Goal: Task Accomplishment & Management: Manage account settings

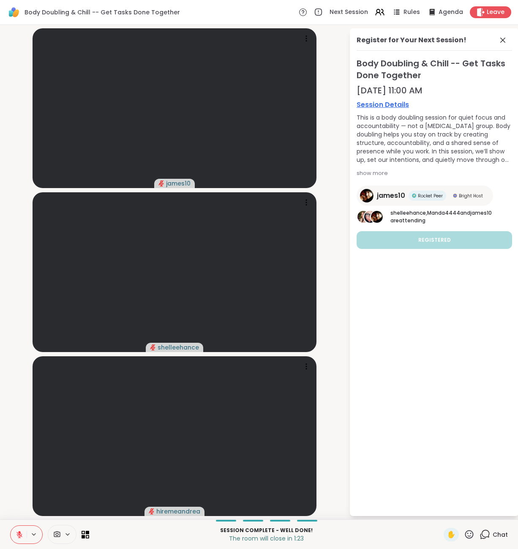
click at [489, 537] on icon at bounding box center [484, 534] width 11 height 11
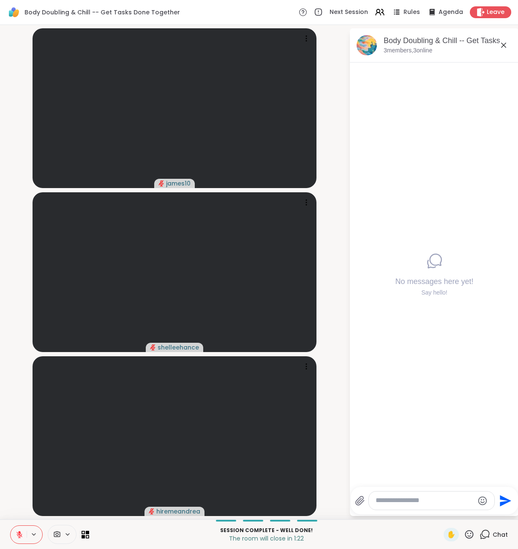
click at [428, 504] on textarea "Type your message" at bounding box center [425, 500] width 98 height 9
type textarea "**********"
click at [450, 502] on textarea "Type your message" at bounding box center [425, 500] width 98 height 9
type textarea "**********"
click at [504, 46] on icon at bounding box center [503, 45] width 5 height 5
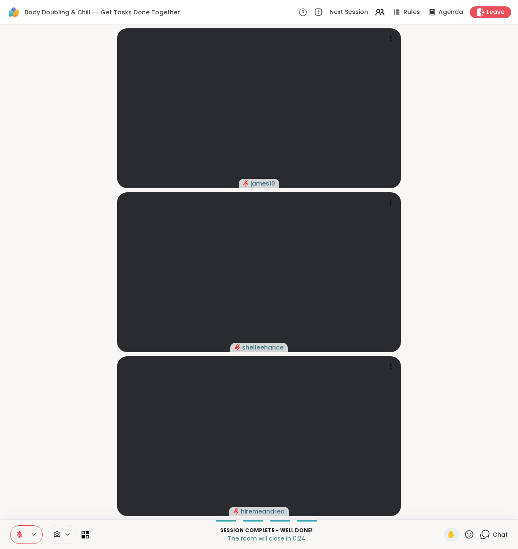
click at [493, 537] on div "Chat" at bounding box center [493, 535] width 28 height 14
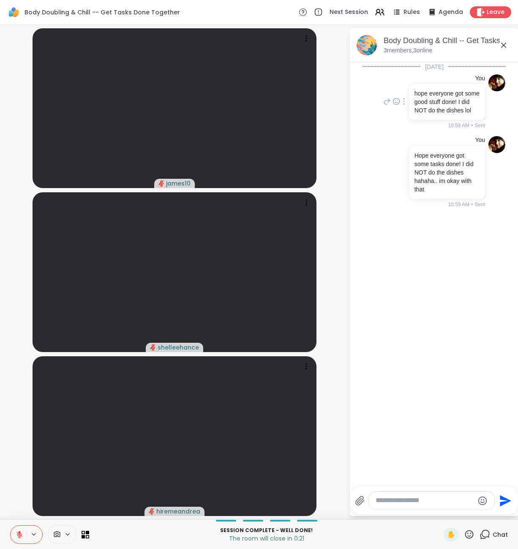
click at [406, 99] on div at bounding box center [404, 101] width 8 height 10
click at [404, 112] on icon at bounding box center [404, 113] width 8 height 8
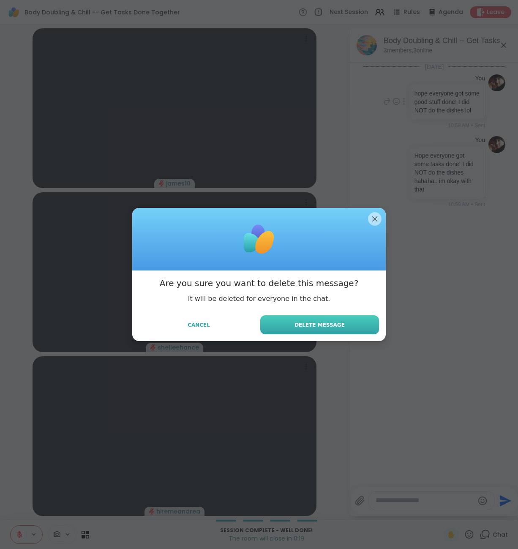
click at [322, 332] on button "Delete Message" at bounding box center [319, 324] width 119 height 19
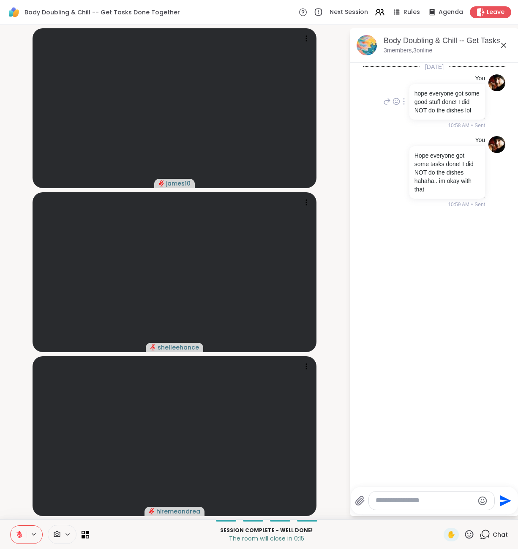
click at [502, 44] on icon at bounding box center [503, 45] width 5 height 5
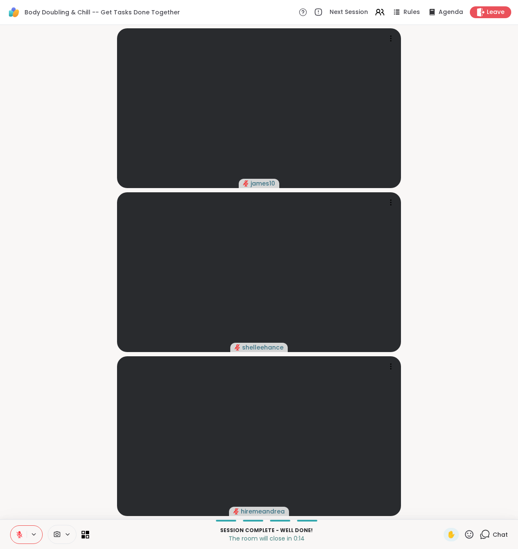
click at [498, 538] on span "Chat" at bounding box center [500, 534] width 15 height 8
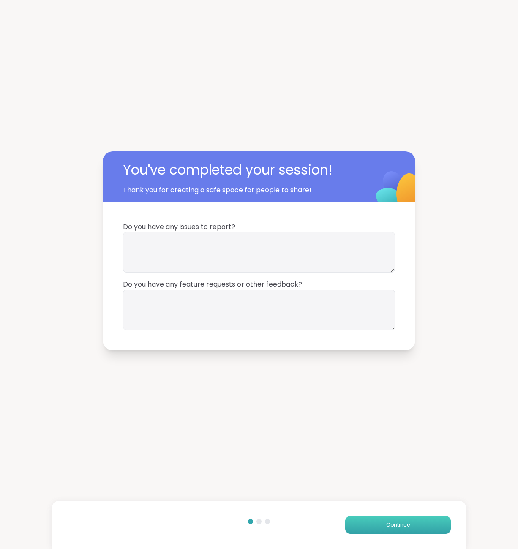
click at [417, 525] on button "Continue" at bounding box center [398, 525] width 106 height 18
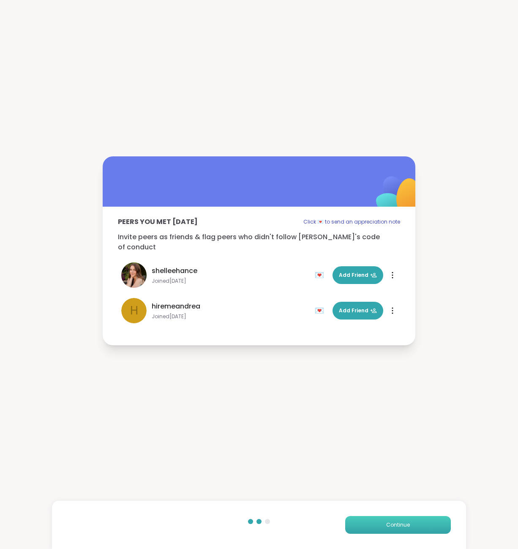
click at [401, 524] on span "Continue" at bounding box center [398, 525] width 24 height 8
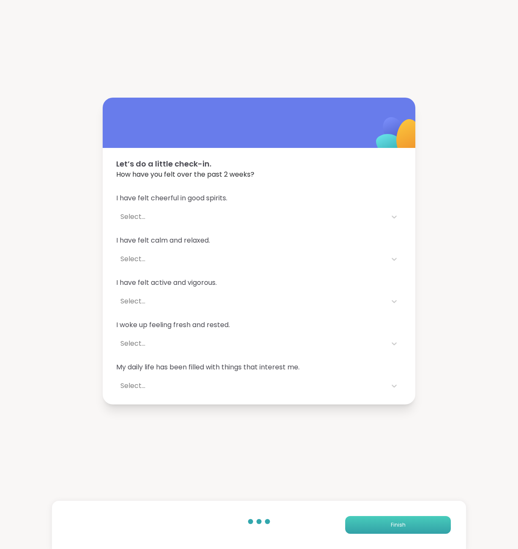
click at [387, 532] on button "Finish" at bounding box center [398, 525] width 106 height 18
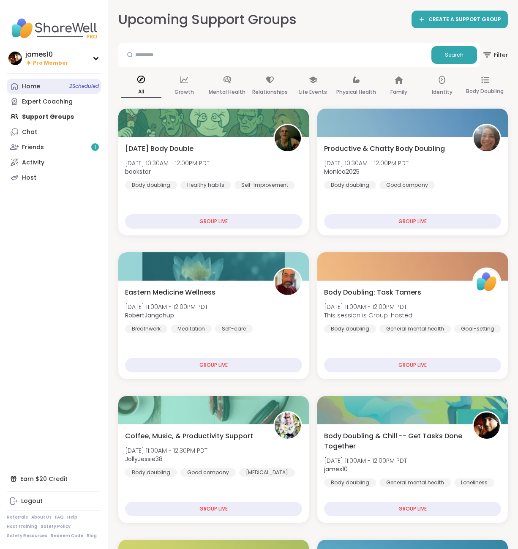
click at [49, 82] on link "Home 2 Scheduled" at bounding box center [54, 86] width 94 height 15
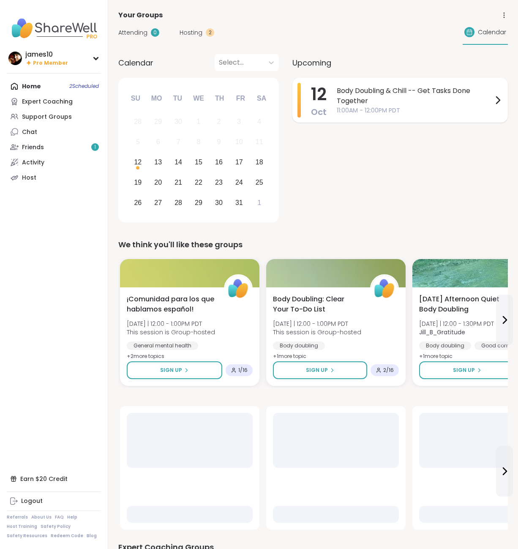
click at [409, 104] on span "Body Doubling & Chill -- Get Tasks Done Together" at bounding box center [415, 96] width 156 height 20
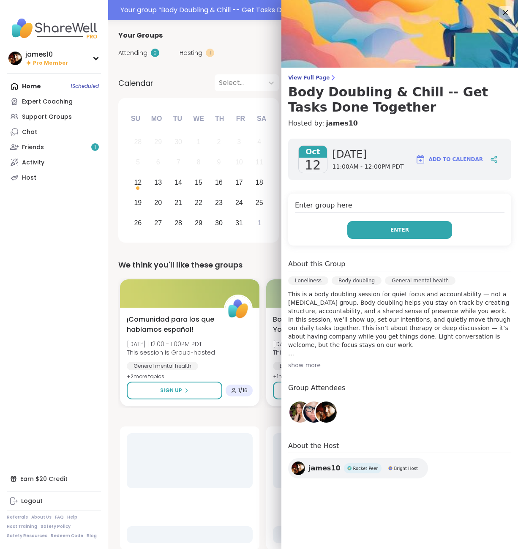
click at [402, 227] on span "Enter" at bounding box center [399, 230] width 19 height 8
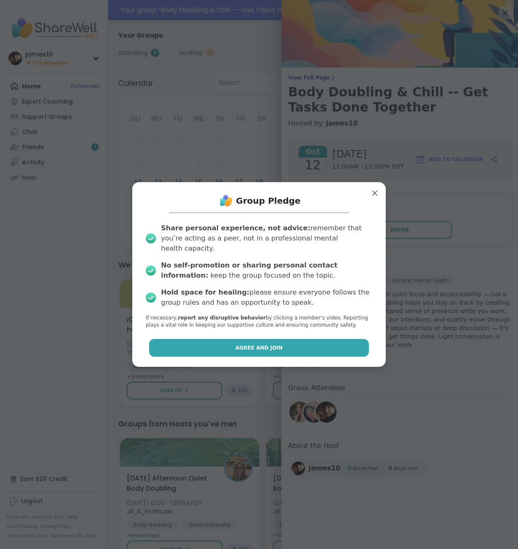
click at [229, 346] on button "Agree and Join" at bounding box center [259, 348] width 220 height 18
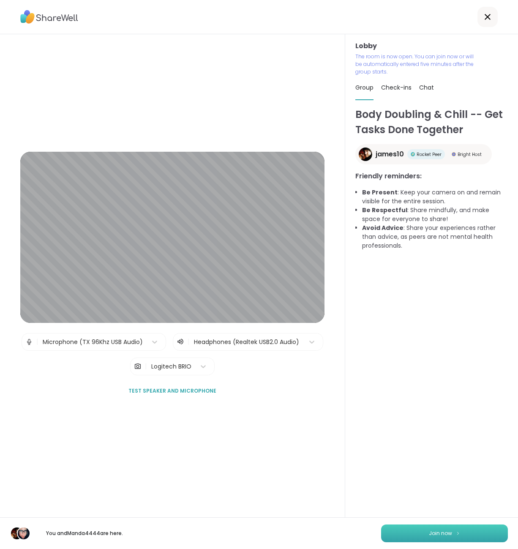
click at [449, 537] on span "Join now" at bounding box center [440, 533] width 23 height 8
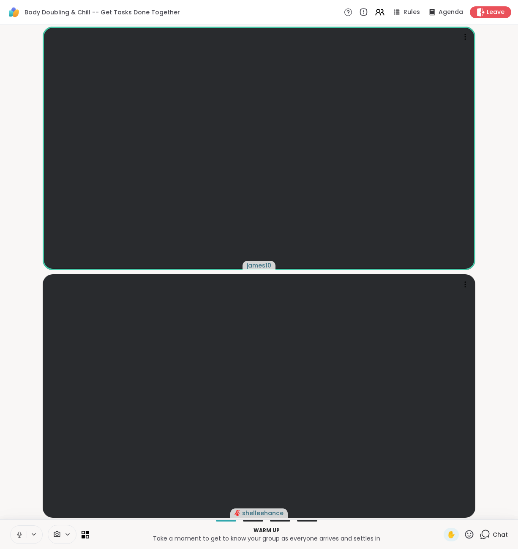
click at [20, 530] on button at bounding box center [19, 535] width 16 height 18
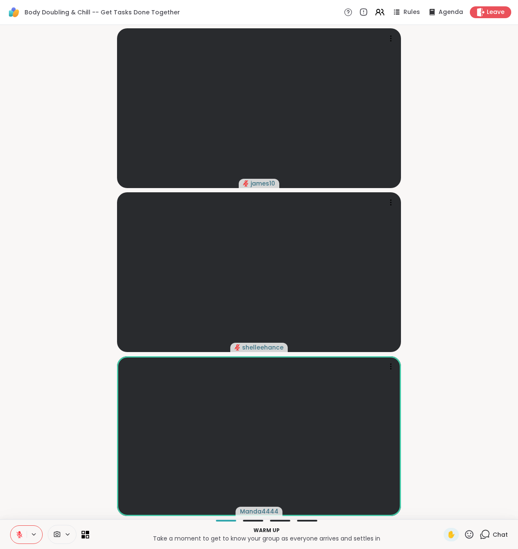
click at [16, 539] on button at bounding box center [19, 535] width 16 height 18
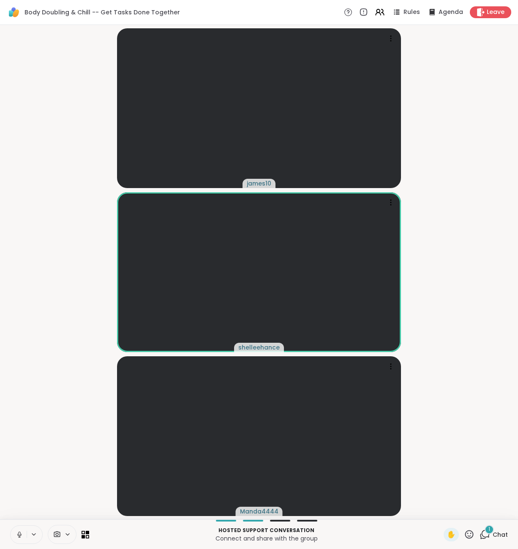
click at [11, 526] on button at bounding box center [19, 535] width 16 height 18
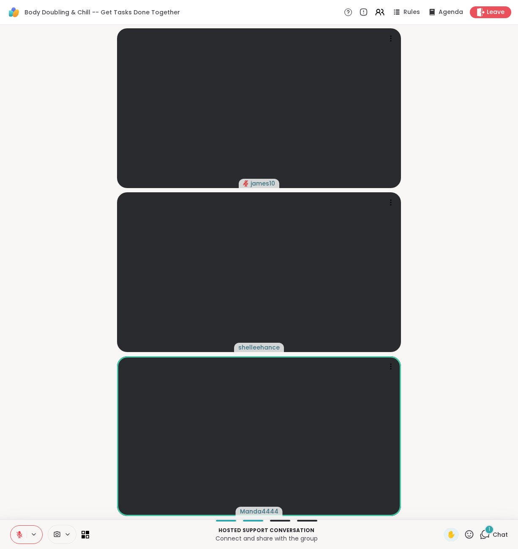
drag, startPoint x: 16, startPoint y: 533, endPoint x: 15, endPoint y: 528, distance: 4.8
click at [16, 533] on icon at bounding box center [20, 535] width 8 height 8
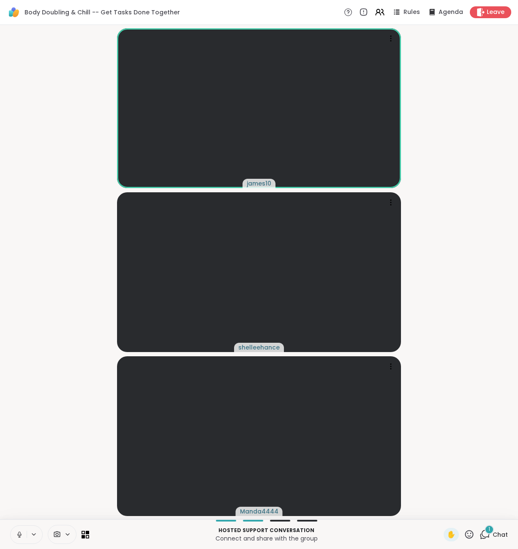
click at [489, 531] on span "1" at bounding box center [489, 529] width 2 height 7
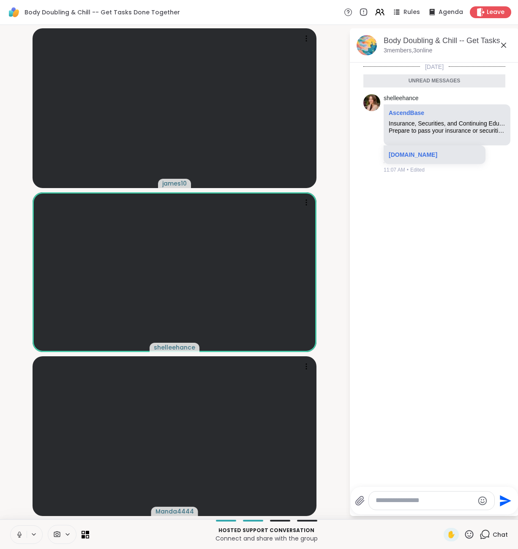
click at [17, 535] on icon at bounding box center [20, 535] width 8 height 8
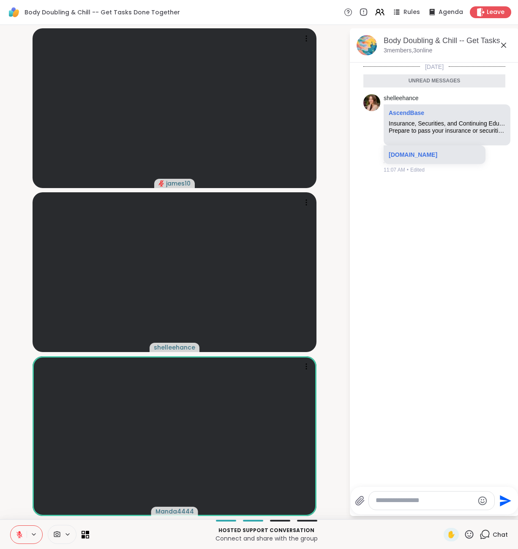
click at [20, 536] on icon at bounding box center [20, 535] width 8 height 8
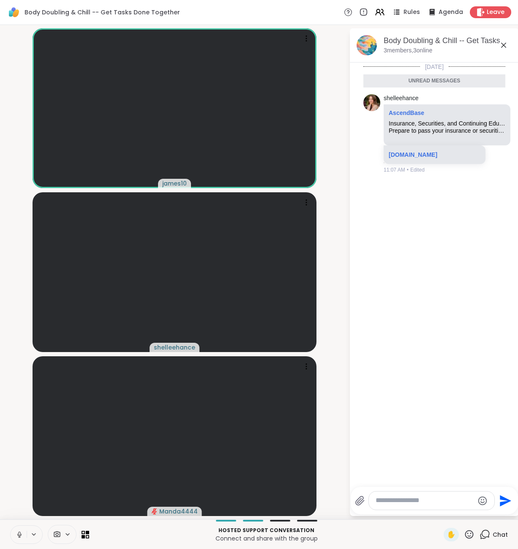
click at [22, 535] on icon at bounding box center [20, 535] width 8 height 8
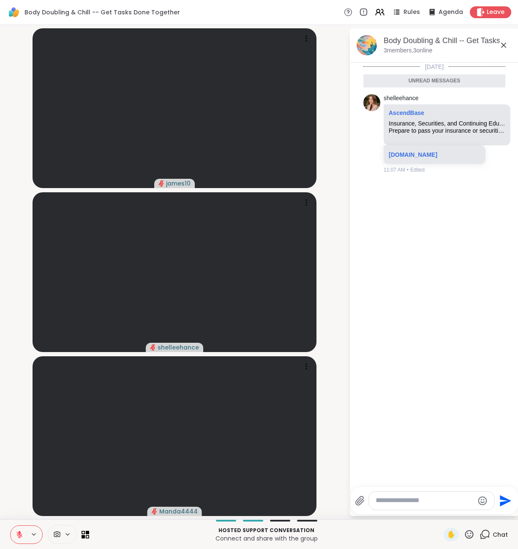
click at [11, 526] on button at bounding box center [19, 535] width 16 height 18
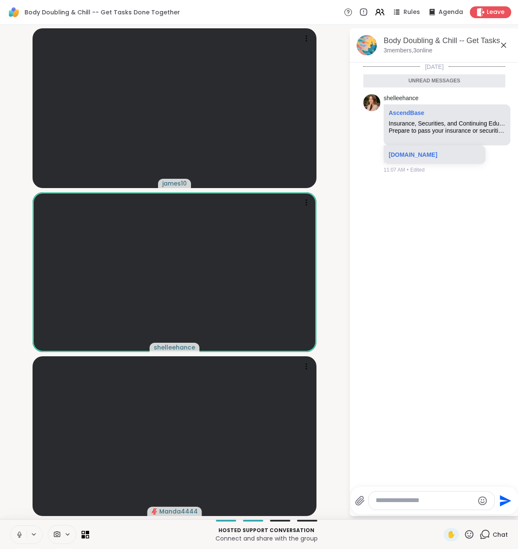
click at [19, 531] on icon at bounding box center [20, 535] width 8 height 8
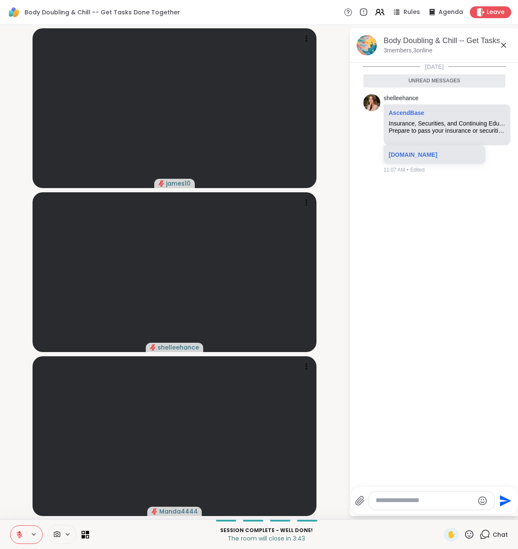
click at [19, 533] on icon at bounding box center [20, 535] width 8 height 8
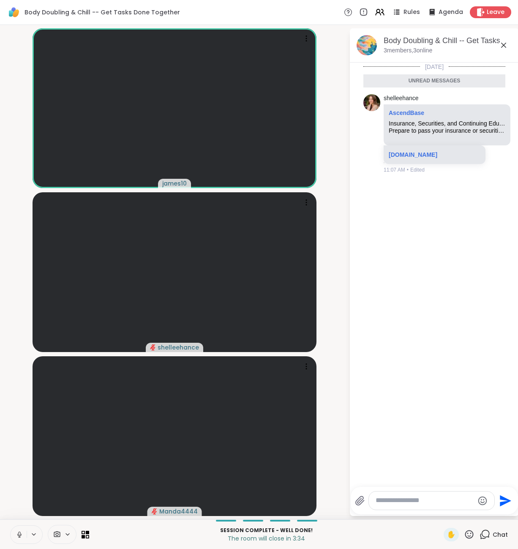
click at [22, 536] on icon at bounding box center [20, 535] width 8 height 8
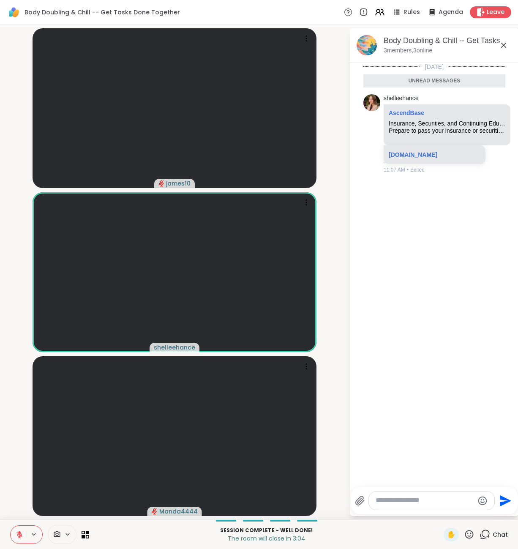
click at [18, 536] on icon at bounding box center [19, 534] width 6 height 6
drag, startPoint x: 22, startPoint y: 538, endPoint x: 12, endPoint y: 536, distance: 10.0
click at [21, 539] on button at bounding box center [19, 535] width 16 height 18
click at [21, 538] on button at bounding box center [19, 535] width 16 height 18
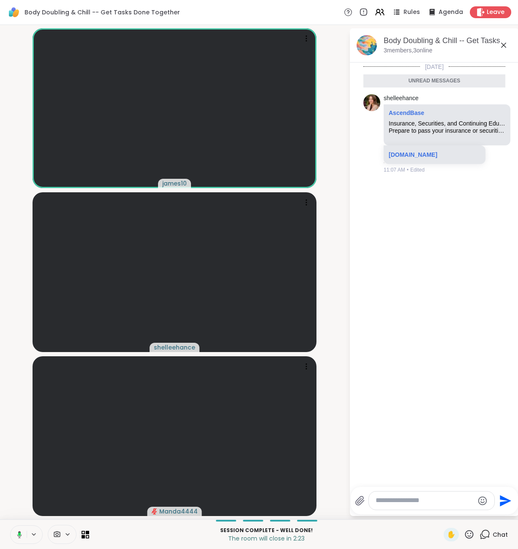
click at [21, 539] on button at bounding box center [17, 535] width 17 height 18
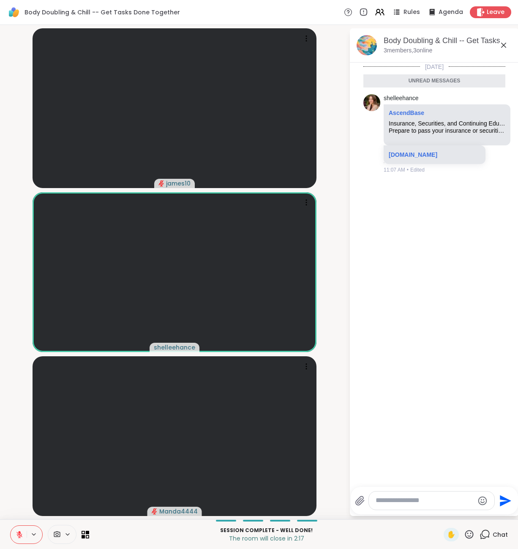
click at [19, 535] on icon at bounding box center [19, 534] width 6 height 6
click at [19, 535] on icon at bounding box center [19, 533] width 2 height 4
click at [17, 534] on icon at bounding box center [20, 535] width 8 height 8
click at [21, 533] on icon at bounding box center [20, 535] width 8 height 8
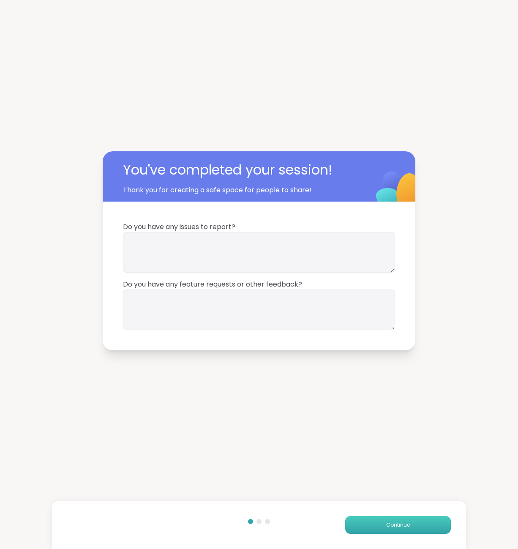
click at [389, 528] on span "Continue" at bounding box center [398, 525] width 24 height 8
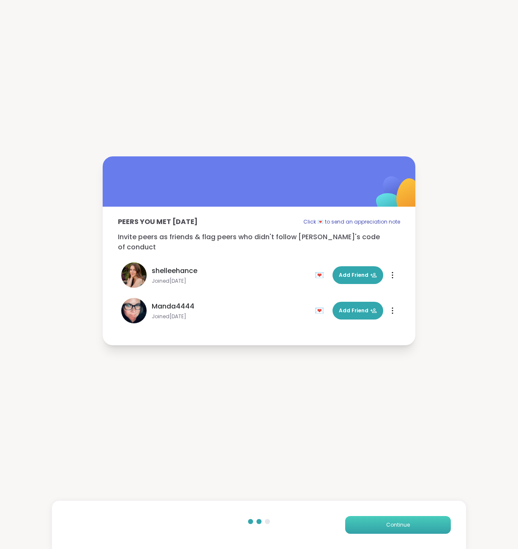
click at [403, 525] on span "Continue" at bounding box center [398, 525] width 24 height 8
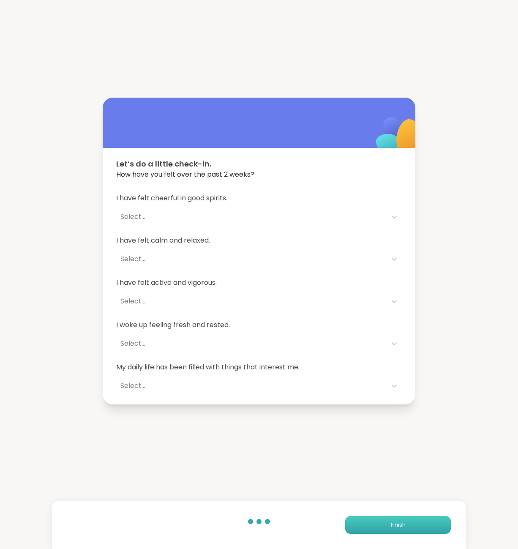
click at [403, 525] on span "Finish" at bounding box center [398, 525] width 15 height 8
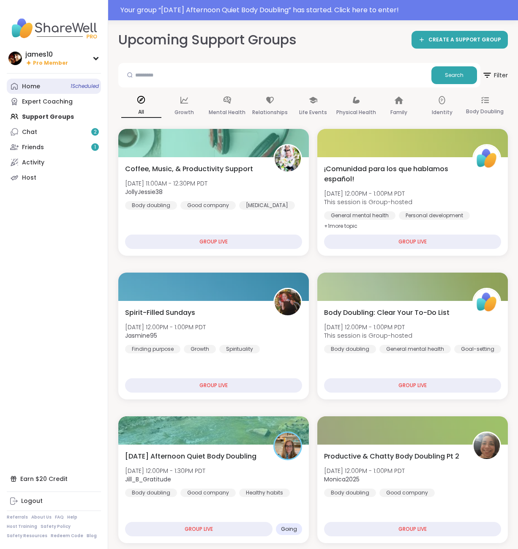
click at [35, 86] on div "Home 1 Scheduled" at bounding box center [31, 86] width 18 height 8
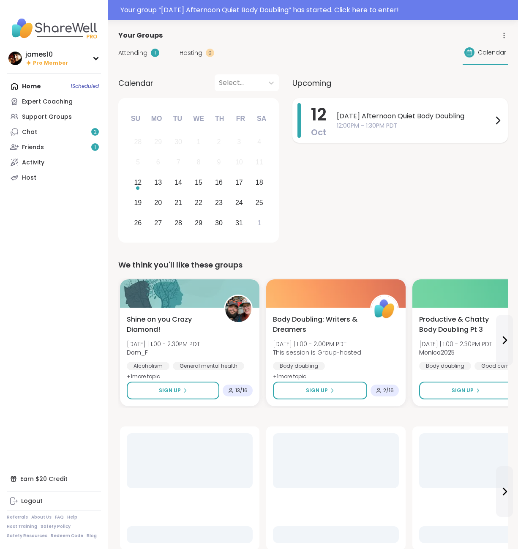
click at [399, 127] on span "12:00PM - 1:30PM PDT" at bounding box center [415, 125] width 156 height 9
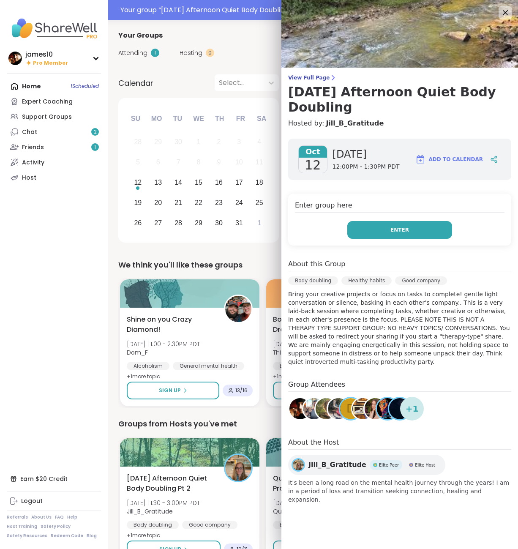
click at [406, 231] on span "Enter" at bounding box center [399, 230] width 19 height 8
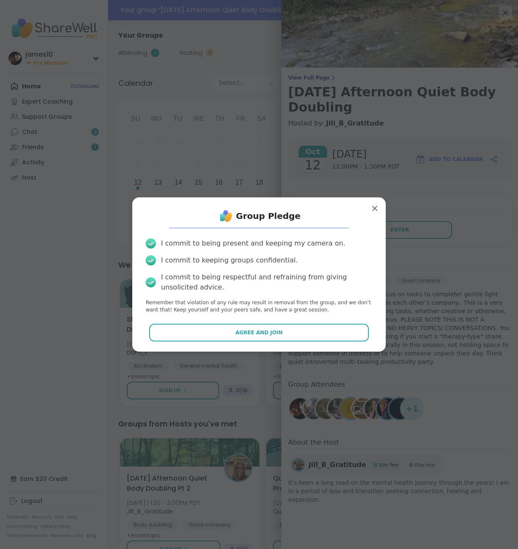
click at [262, 341] on div "Group Pledge I commit to being present and keeping my camera on. I commit to ke…" at bounding box center [259, 274] width 240 height 140
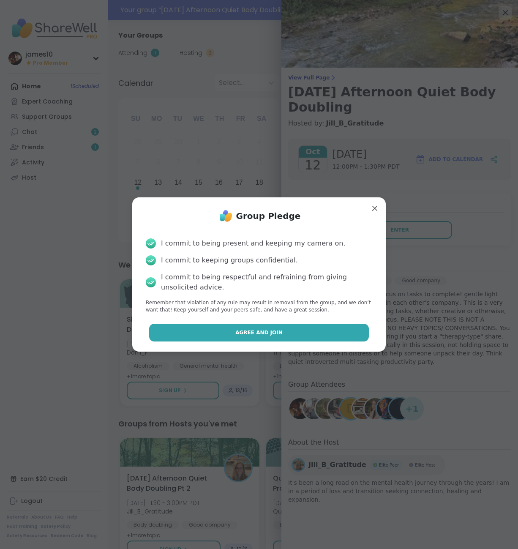
click at [262, 338] on button "Agree and Join" at bounding box center [259, 333] width 220 height 18
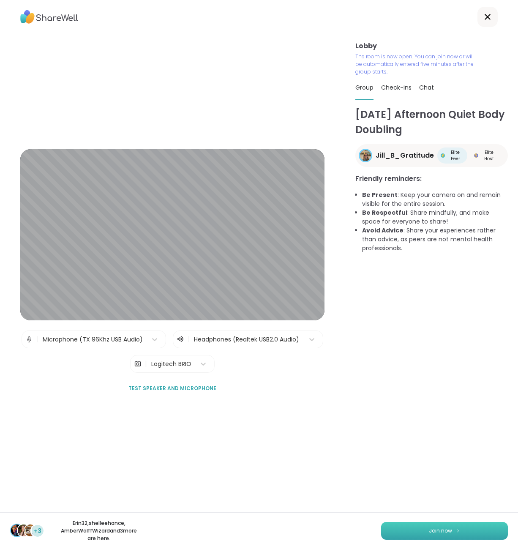
click at [446, 528] on span "Join now" at bounding box center [440, 531] width 23 height 8
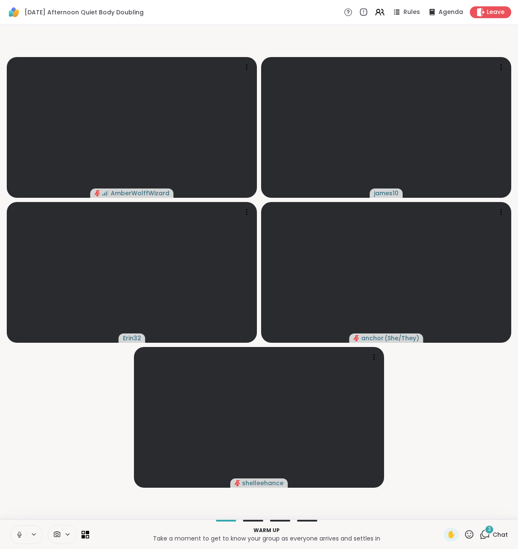
click at [17, 530] on button at bounding box center [19, 535] width 16 height 18
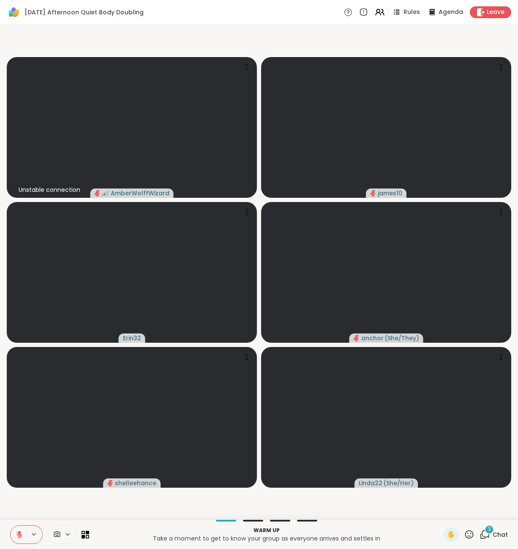
click at [497, 533] on span "Chat" at bounding box center [500, 534] width 15 height 8
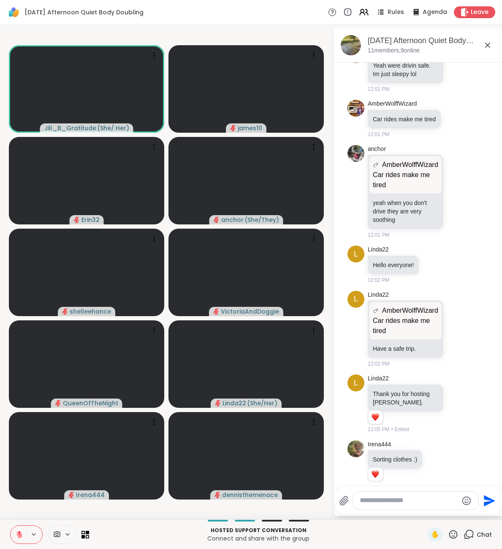
scroll to position [85, 0]
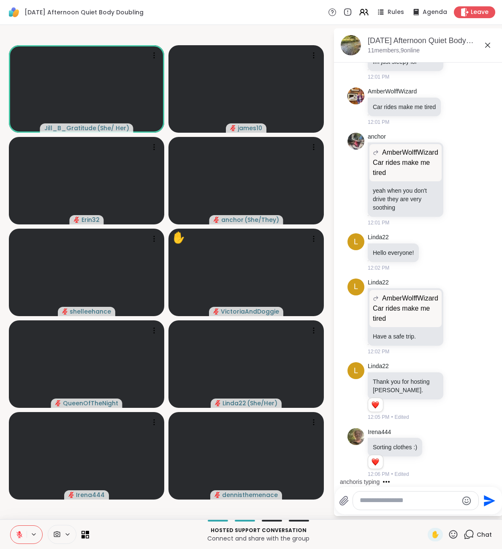
click at [384, 505] on div at bounding box center [415, 500] width 125 height 18
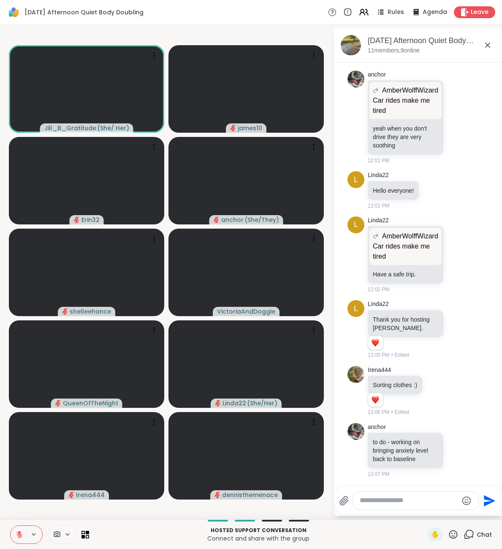
click at [398, 501] on textarea "Type your message" at bounding box center [409, 500] width 98 height 9
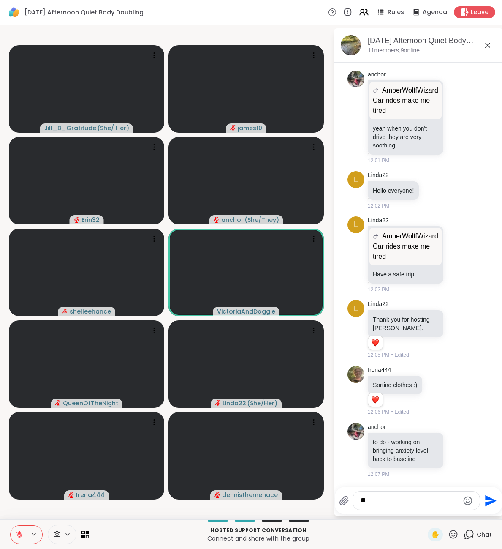
type textarea "***"
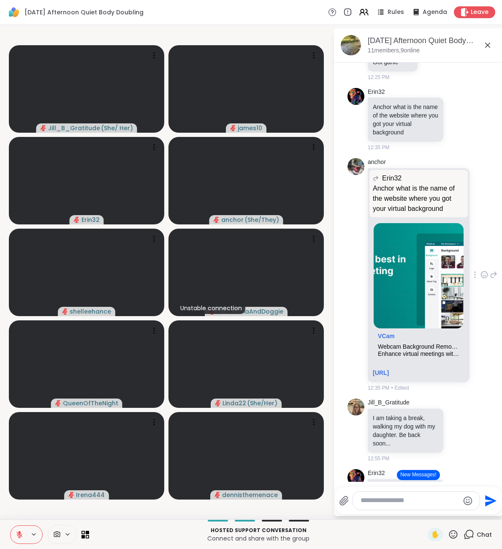
scroll to position [1327, 0]
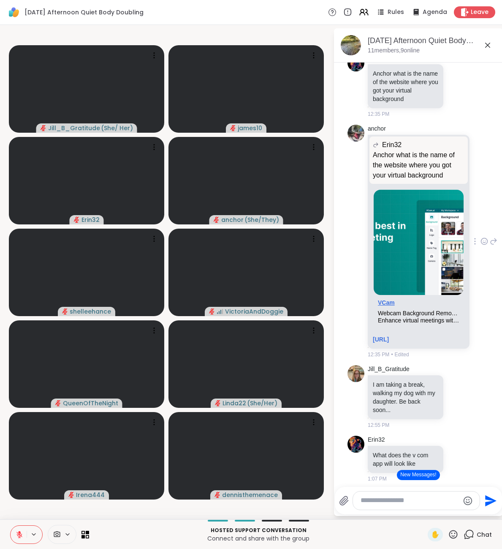
click at [384, 299] on link "VCam" at bounding box center [386, 302] width 17 height 7
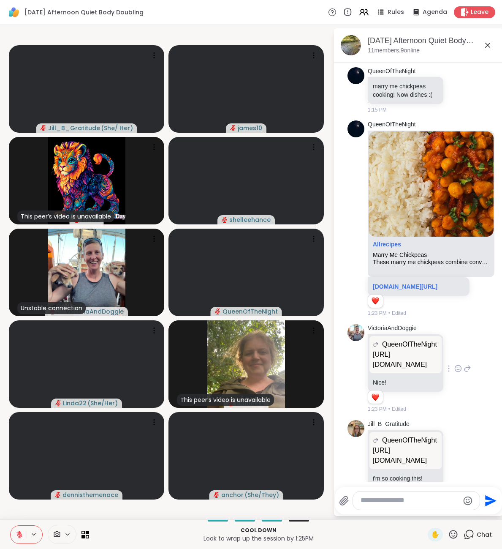
scroll to position [2522, 0]
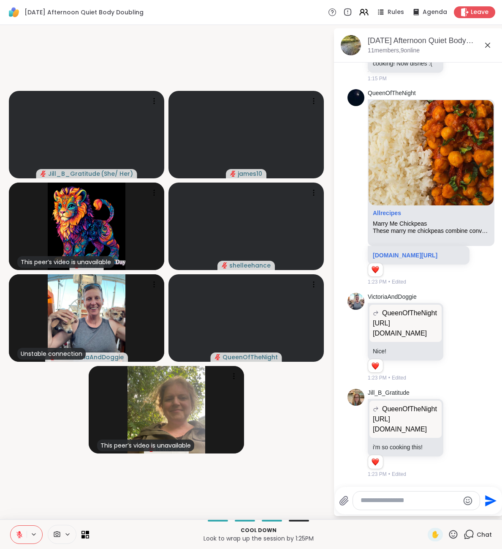
click at [400, 499] on textarea "Type your message" at bounding box center [410, 500] width 98 height 9
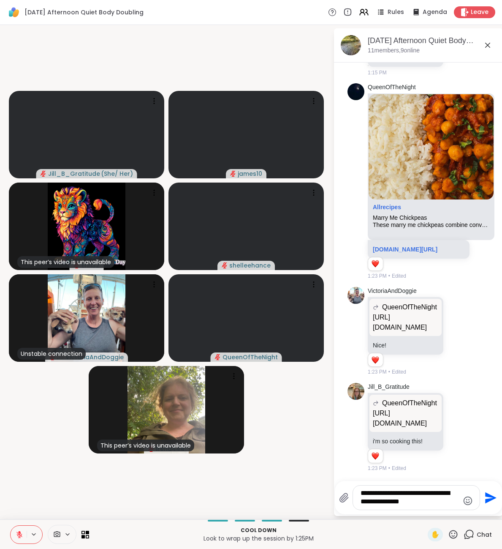
type textarea "**********"
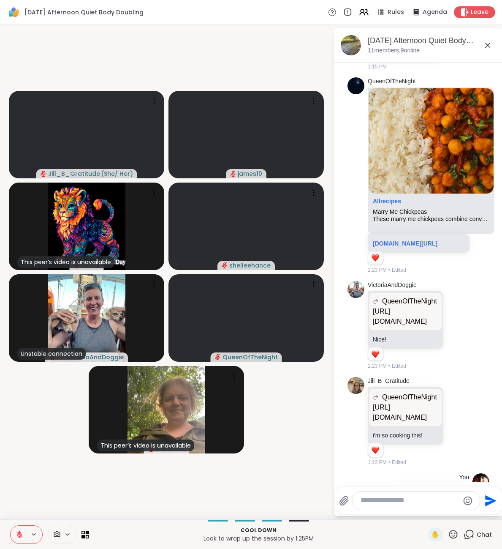
scroll to position [2584, 0]
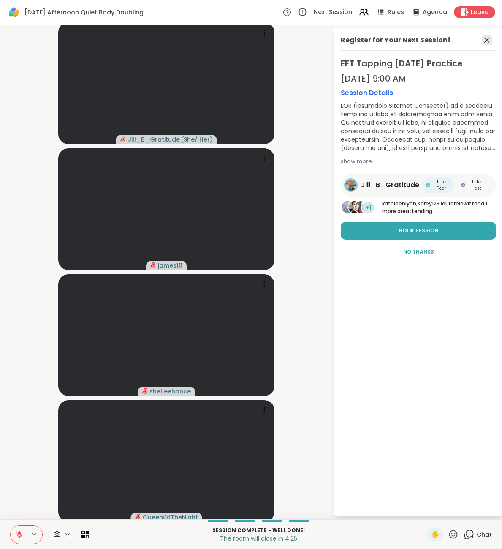
click at [486, 35] on icon at bounding box center [487, 40] width 10 height 10
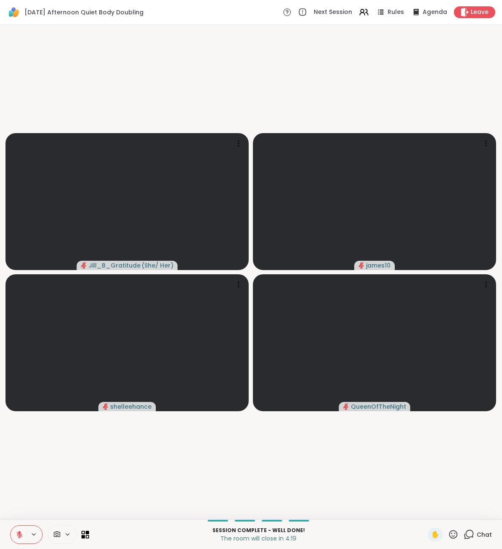
click at [479, 534] on span "Chat" at bounding box center [484, 534] width 15 height 8
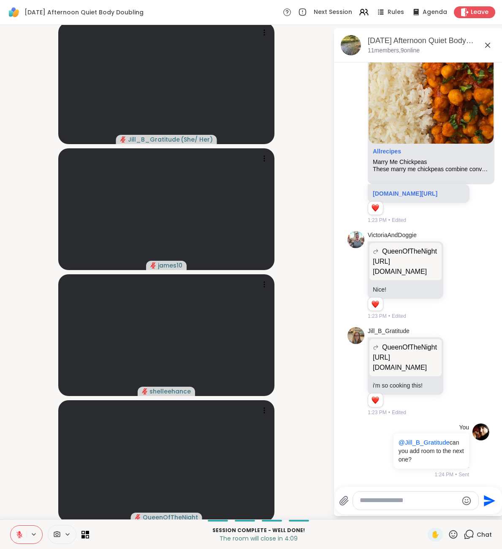
click at [19, 536] on icon at bounding box center [19, 534] width 6 height 6
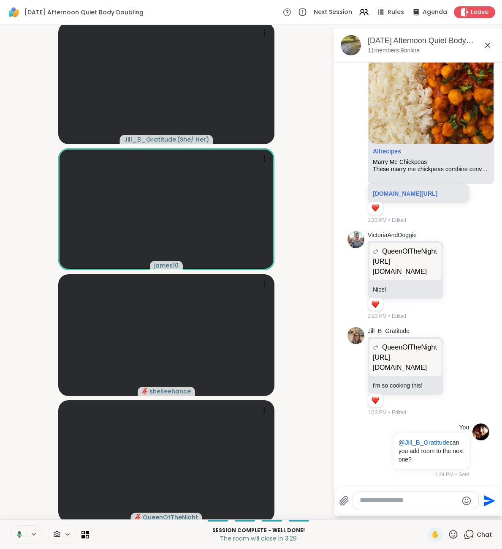
click at [20, 536] on icon at bounding box center [18, 535] width 8 height 8
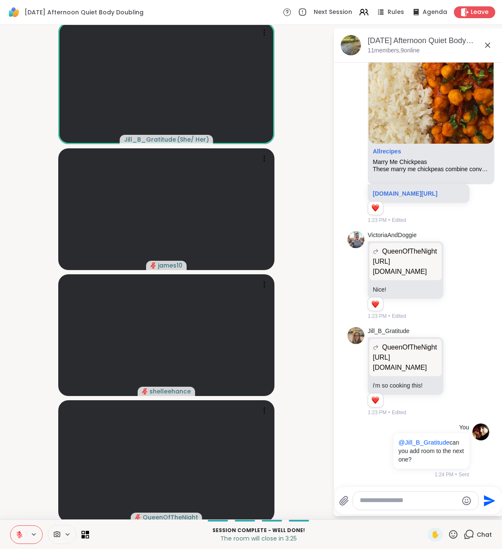
click at [17, 546] on div "Session Complete - well done! The room will close in 3:25 ✋ Chat" at bounding box center [251, 534] width 502 height 30
click at [17, 542] on button at bounding box center [19, 535] width 16 height 18
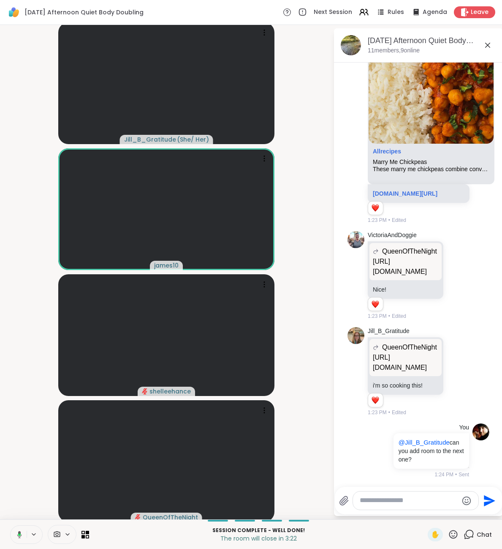
click at [19, 538] on button at bounding box center [17, 535] width 17 height 18
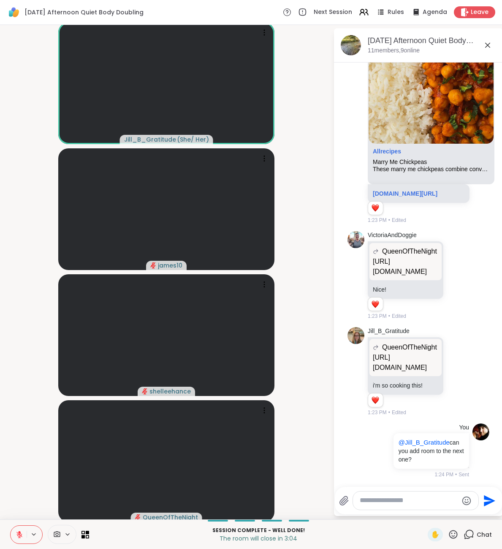
click at [17, 529] on button at bounding box center [19, 535] width 16 height 18
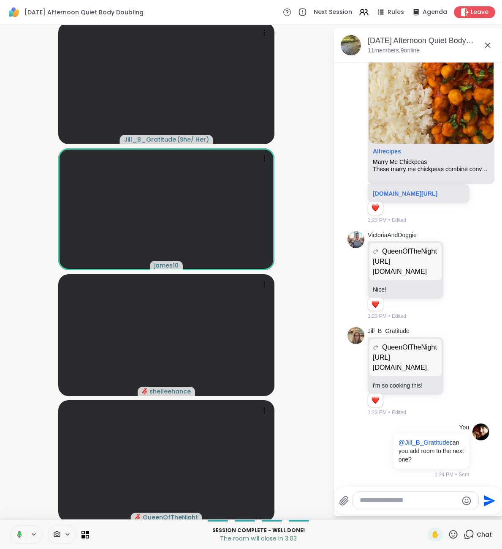
click at [20, 538] on icon at bounding box center [18, 535] width 8 height 8
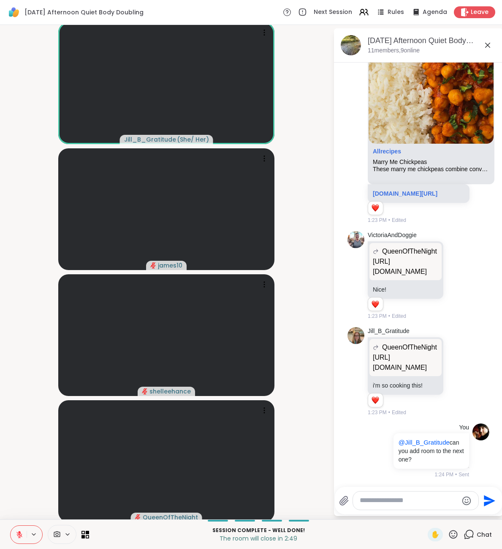
click at [20, 531] on icon at bounding box center [19, 532] width 3 height 3
click at [20, 531] on icon at bounding box center [20, 535] width 8 height 8
click at [19, 531] on icon at bounding box center [20, 535] width 8 height 8
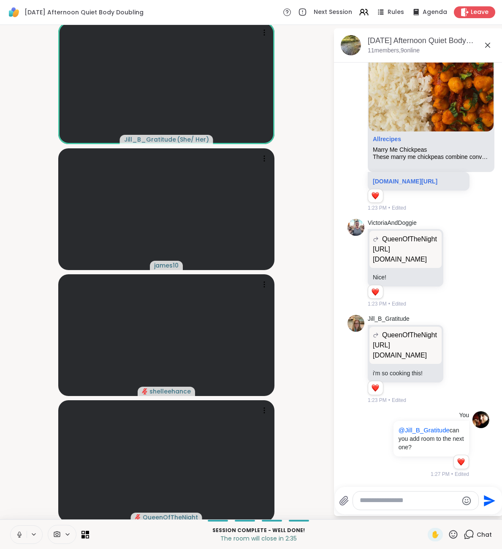
click at [21, 537] on icon at bounding box center [20, 535] width 8 height 8
click at [20, 538] on icon at bounding box center [20, 535] width 8 height 8
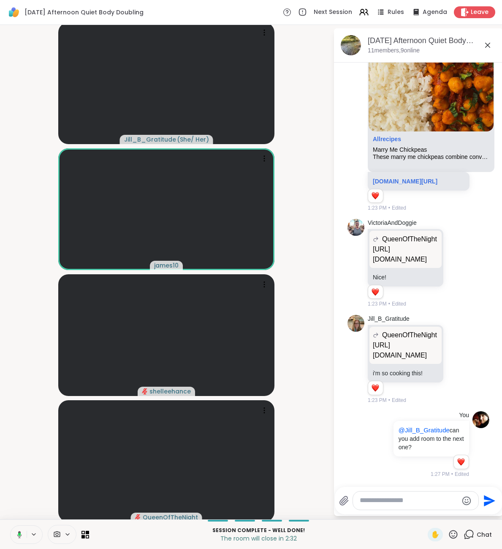
click at [20, 535] on icon at bounding box center [19, 534] width 3 height 3
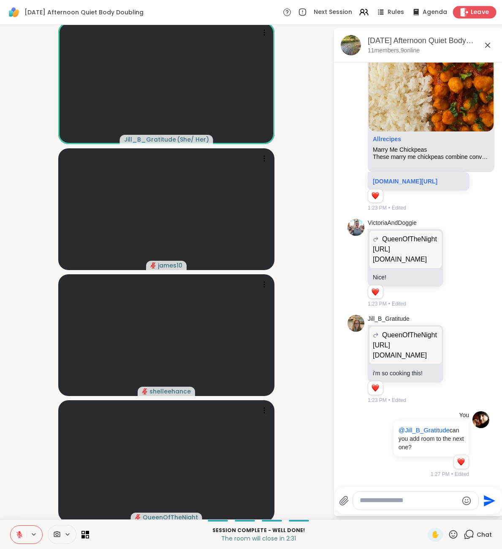
click at [473, 16] on span "Leave" at bounding box center [480, 12] width 19 height 9
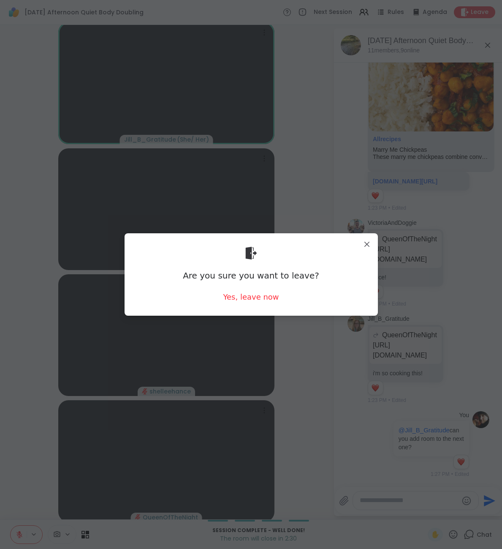
click at [248, 303] on div "Are you sure you want to leave? Yes, leave now" at bounding box center [251, 274] width 240 height 69
click at [251, 301] on div "Yes, leave now" at bounding box center [251, 296] width 56 height 11
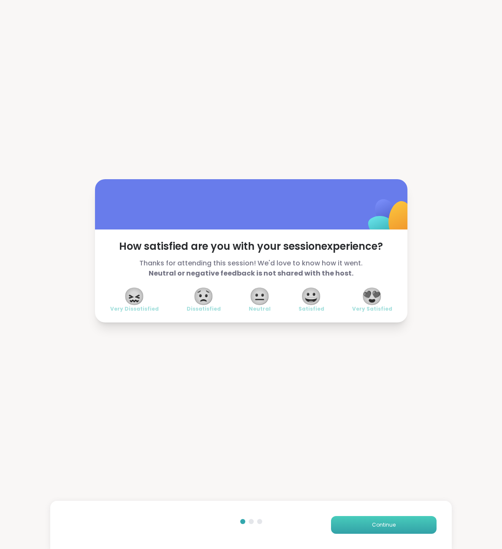
click at [398, 518] on button "Continue" at bounding box center [384, 525] width 106 height 18
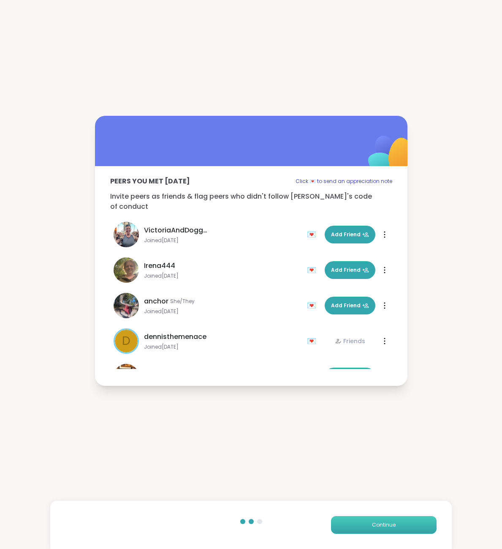
click at [391, 523] on span "Continue" at bounding box center [384, 525] width 24 height 8
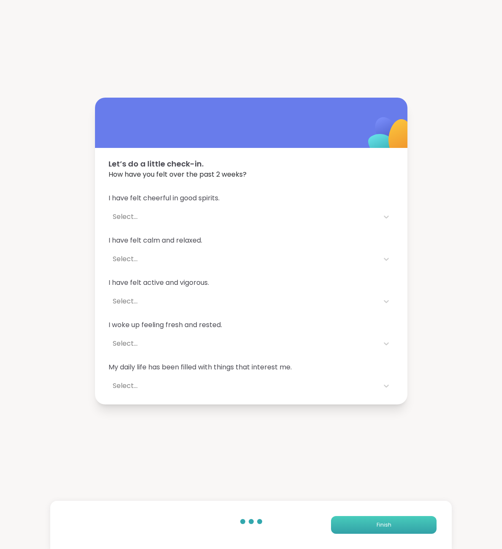
click at [391, 523] on button "Finish" at bounding box center [384, 525] width 106 height 18
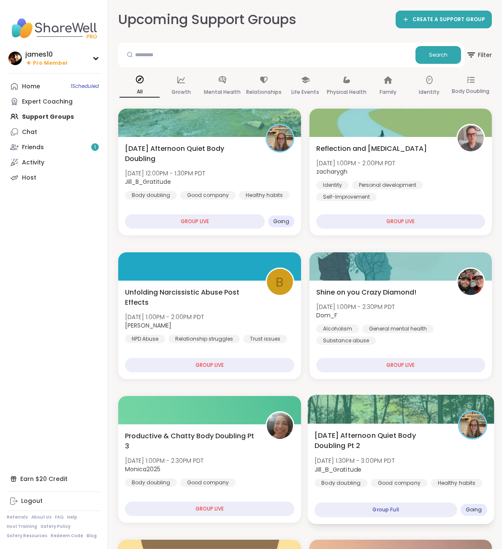
click at [371, 447] on span "Sunday Afternoon Quiet Body Doubling Pt 2" at bounding box center [381, 440] width 134 height 21
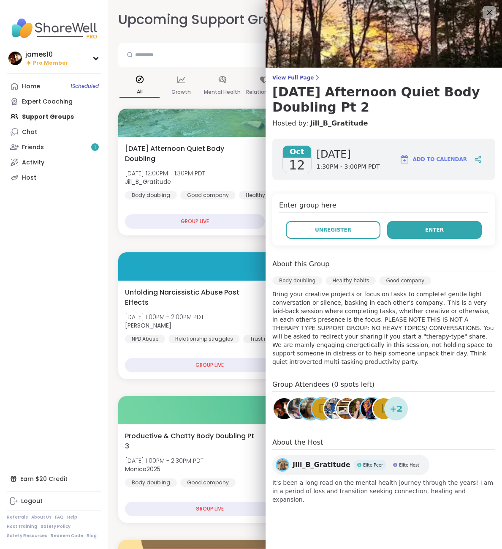
click at [441, 223] on button "Enter" at bounding box center [434, 230] width 95 height 18
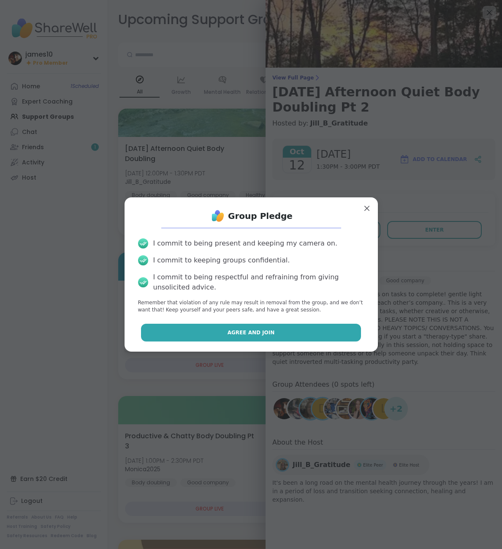
click at [256, 333] on span "Agree and Join" at bounding box center [251, 333] width 47 height 8
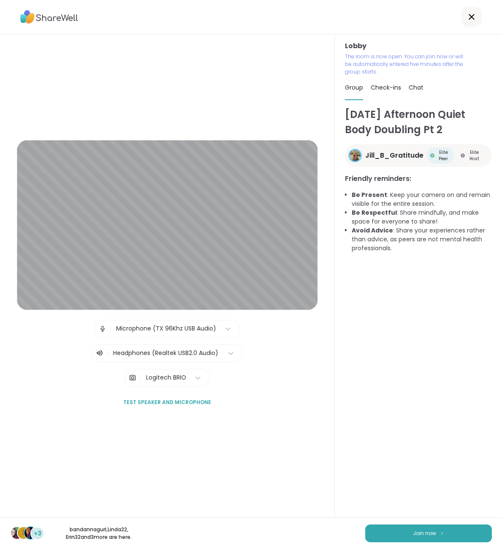
click at [409, 415] on div "Sunday Afternoon Quiet Body Doubling Pt 2 Jill_B_Gratitude Elite Peer Elite Hos…" at bounding box center [418, 316] width 147 height 418
click at [412, 536] on button "Join now" at bounding box center [428, 533] width 127 height 18
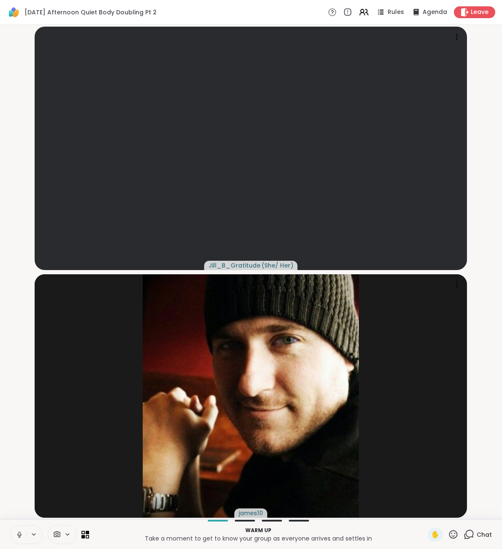
click at [19, 534] on icon at bounding box center [20, 535] width 8 height 8
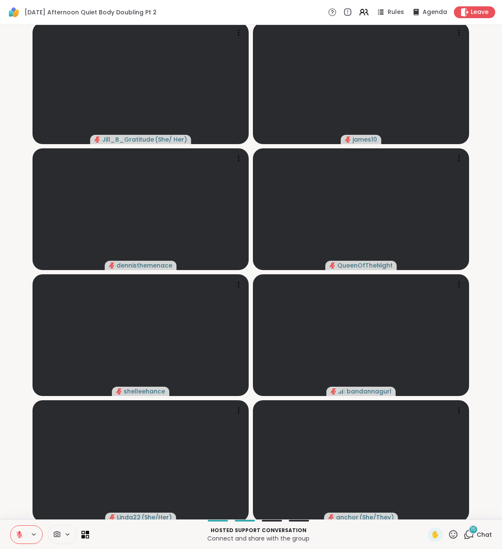
click at [477, 532] on div "15" at bounding box center [473, 529] width 9 height 9
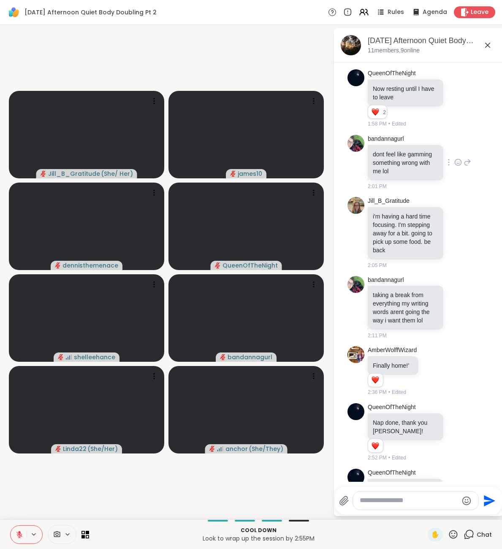
scroll to position [1116, 0]
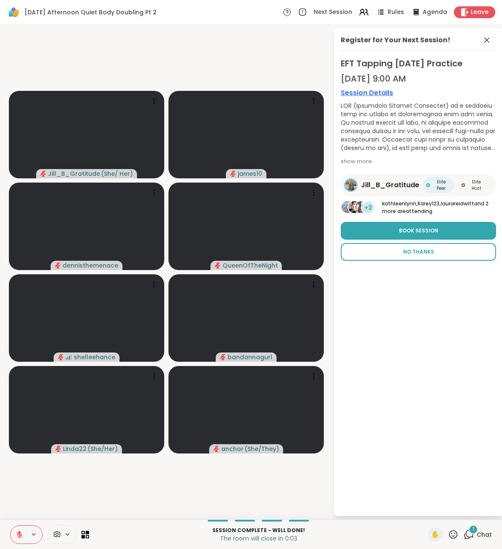
click at [413, 254] on button "No Thanks" at bounding box center [418, 252] width 155 height 18
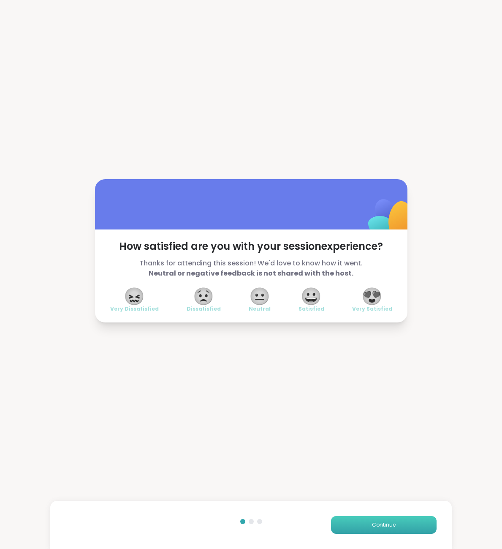
drag, startPoint x: 375, startPoint y: 534, endPoint x: 376, endPoint y: 526, distance: 7.8
click at [375, 534] on div "Continue" at bounding box center [251, 525] width 402 height 48
click at [377, 526] on span "Continue" at bounding box center [384, 525] width 24 height 8
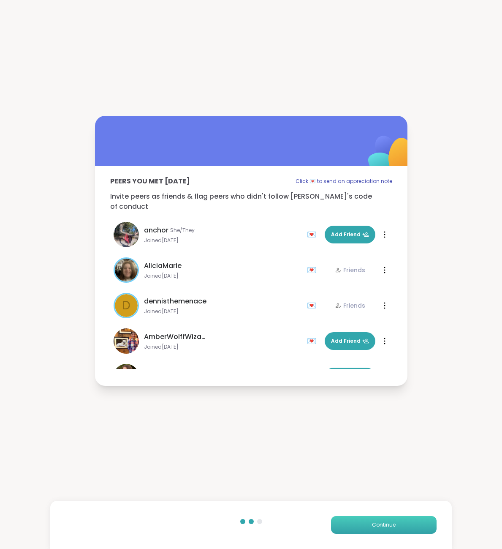
click at [377, 526] on span "Continue" at bounding box center [384, 525] width 24 height 8
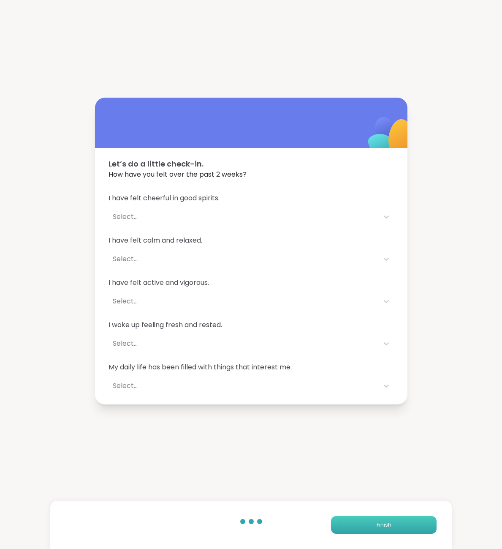
click at [377, 526] on span "Finish" at bounding box center [384, 525] width 15 height 8
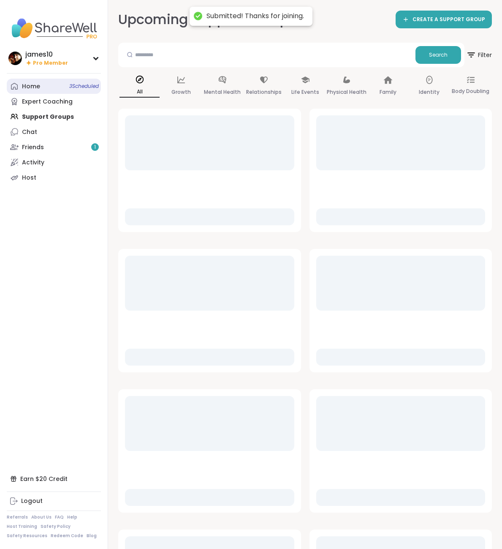
click at [41, 88] on link "Home 3 Scheduled" at bounding box center [54, 86] width 94 height 15
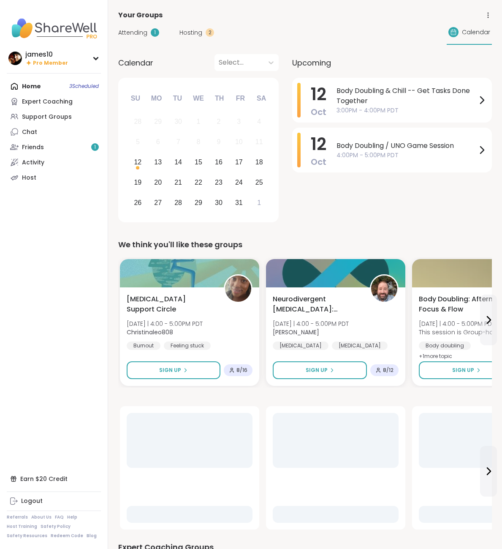
click at [375, 106] on span "Body Doubling & Chill -- Get Tasks Done Together" at bounding box center [407, 96] width 140 height 20
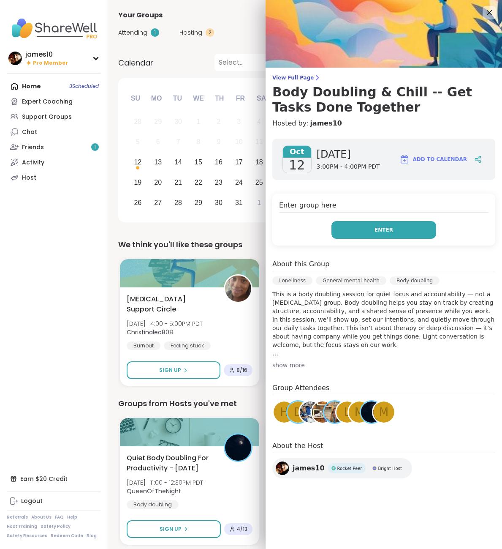
click at [385, 232] on span "Enter" at bounding box center [384, 230] width 19 height 8
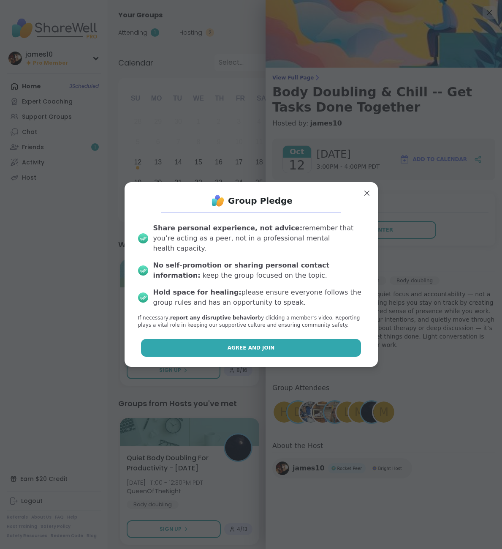
click at [274, 345] on button "Agree and Join" at bounding box center [251, 348] width 220 height 18
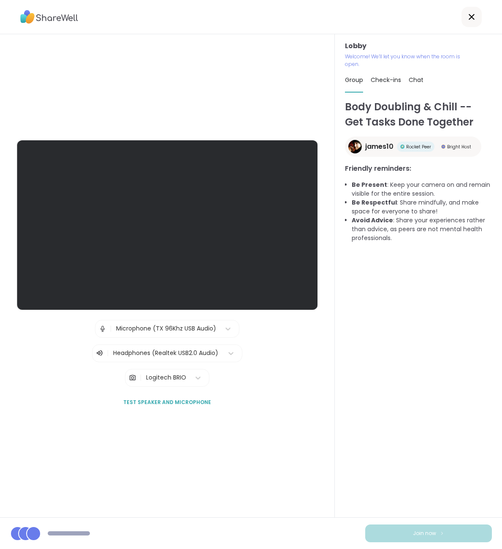
click at [299, 346] on div "Lobby | Microphone (TX 96Khz USB Audio) | Headphones (Realtek USB2.0 Audio) | L…" at bounding box center [167, 275] width 301 height 271
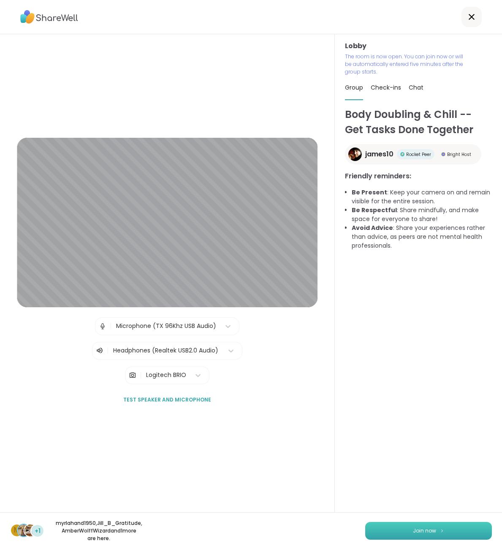
click at [422, 530] on span "Join now" at bounding box center [424, 531] width 23 height 8
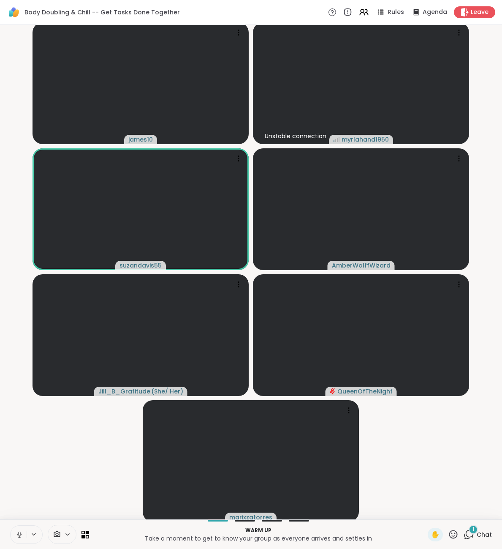
click at [20, 530] on button at bounding box center [19, 535] width 16 height 18
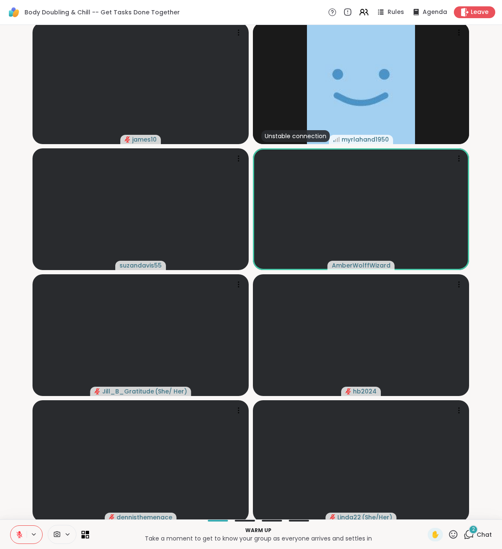
click at [488, 535] on span "Chat" at bounding box center [484, 534] width 15 height 8
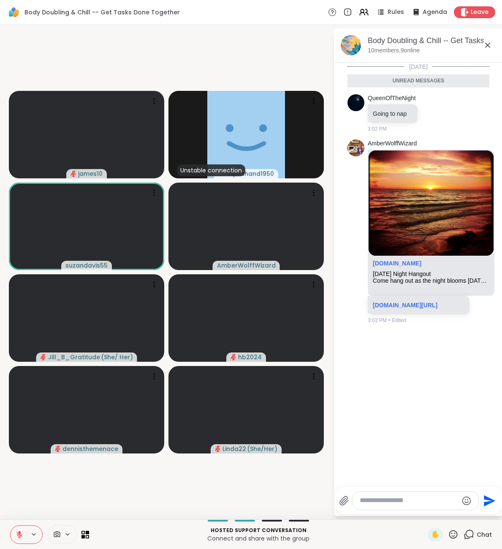
click at [19, 537] on icon at bounding box center [20, 535] width 8 height 8
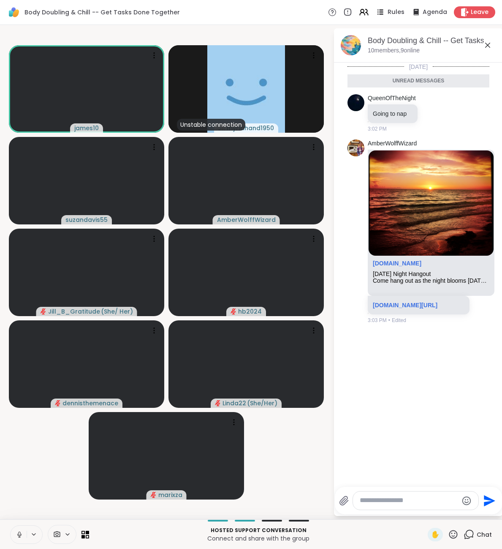
click at [392, 14] on span "Rules" at bounding box center [396, 12] width 17 height 9
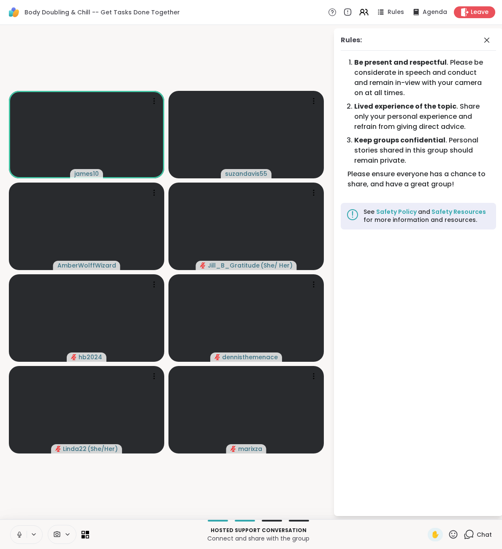
click at [16, 536] on icon at bounding box center [20, 535] width 8 height 8
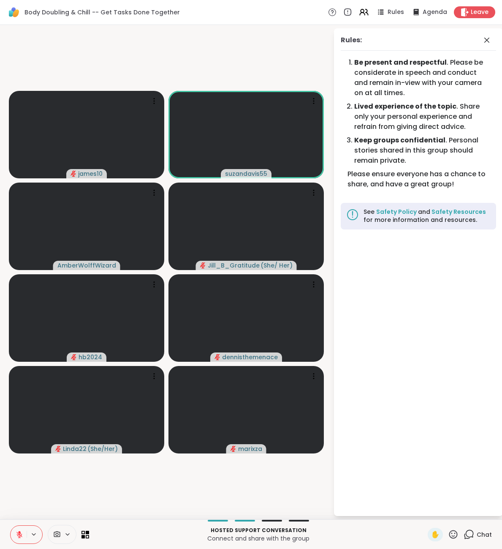
drag, startPoint x: 28, startPoint y: 533, endPoint x: 24, endPoint y: 536, distance: 4.8
click at [25, 535] on div at bounding box center [26, 534] width 33 height 19
click at [19, 537] on icon at bounding box center [20, 535] width 8 height 8
click at [21, 533] on icon at bounding box center [20, 535] width 8 height 8
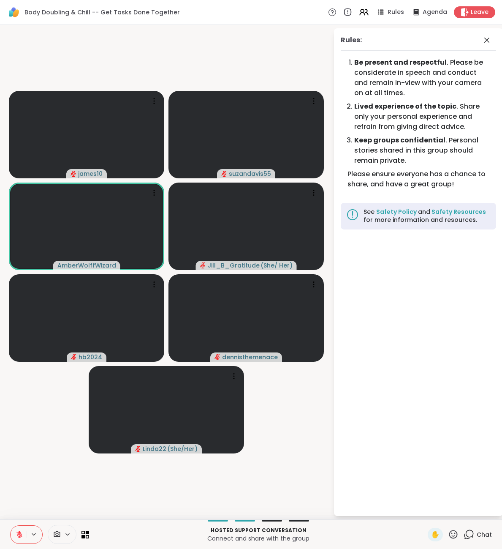
click at [19, 536] on icon at bounding box center [20, 535] width 8 height 8
click at [19, 536] on icon at bounding box center [18, 535] width 8 height 8
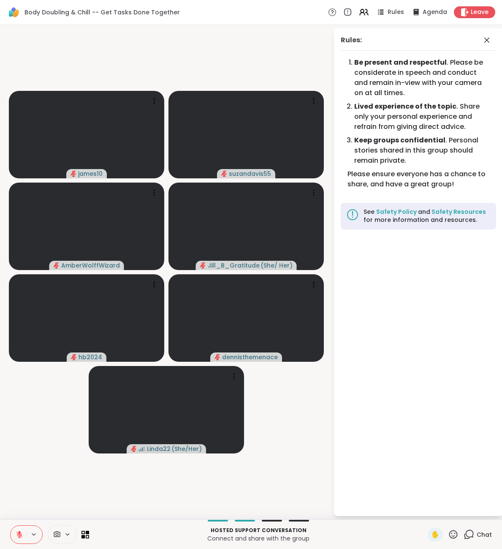
click at [321, 447] on video-player-container "james10 suzandavis55 AmberWolffWizard Jill_B_Gratitude ( She/ Her ) hb2024 denn…" at bounding box center [166, 272] width 323 height 488
click at [332, 445] on div "Rules: Be present and respectful . Please be considerate in speech and conduct …" at bounding box center [412, 272] width 169 height 488
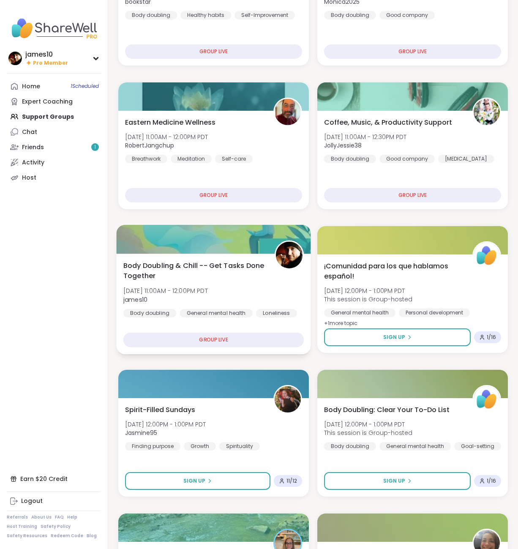
scroll to position [172, 0]
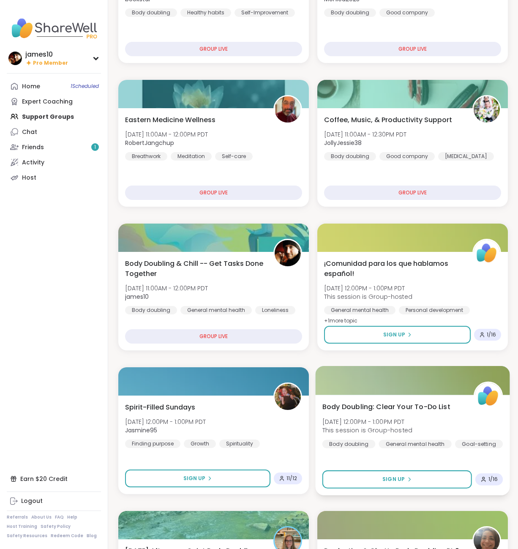
click at [378, 415] on div "Body Doubling: Clear Your To-Do List Sun, Oct 12 | 12:00PM - 1:00PM PDT This se…" at bounding box center [412, 424] width 180 height 46
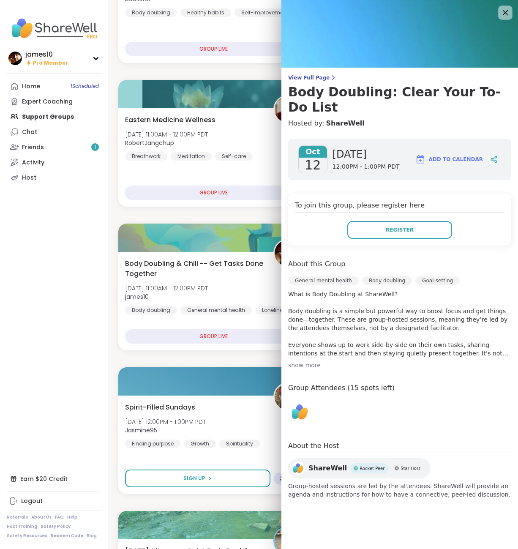
click at [502, 12] on icon at bounding box center [505, 12] width 11 height 11
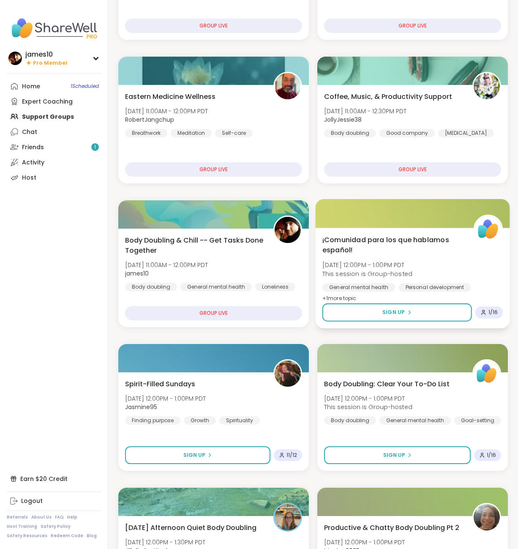
scroll to position [345, 0]
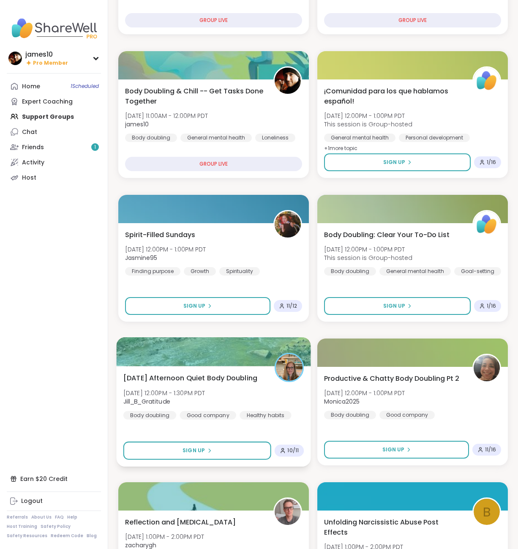
click at [205, 400] on span "Jill_B_Gratitude" at bounding box center [164, 401] width 82 height 8
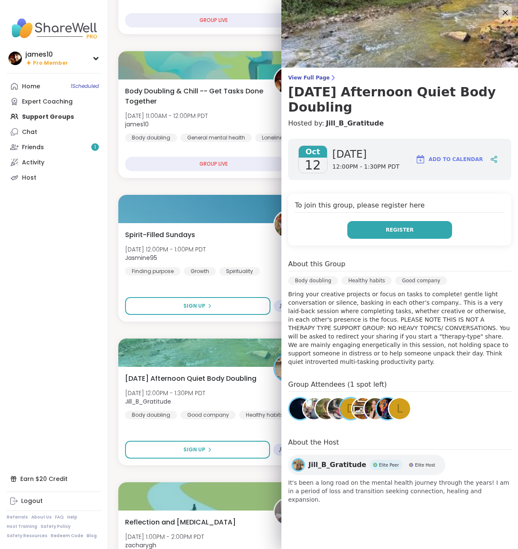
click at [392, 237] on button "Register" at bounding box center [399, 230] width 105 height 18
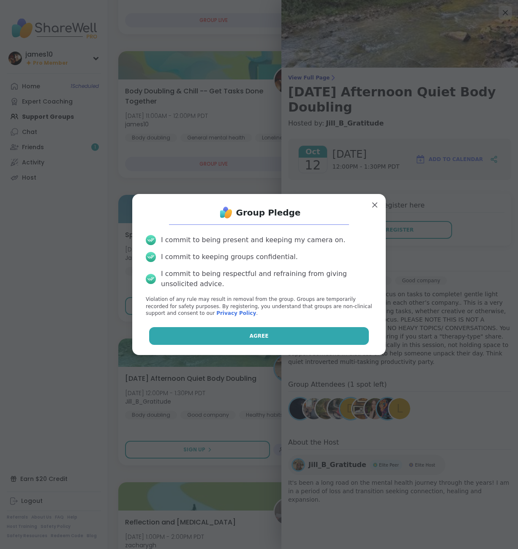
click at [257, 335] on span "Agree" at bounding box center [259, 336] width 19 height 8
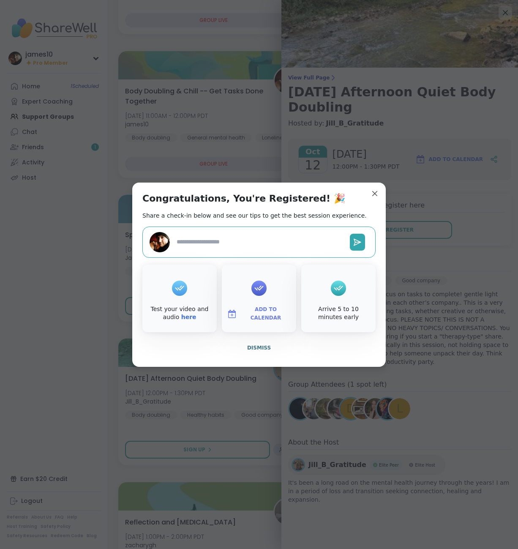
type textarea "*"
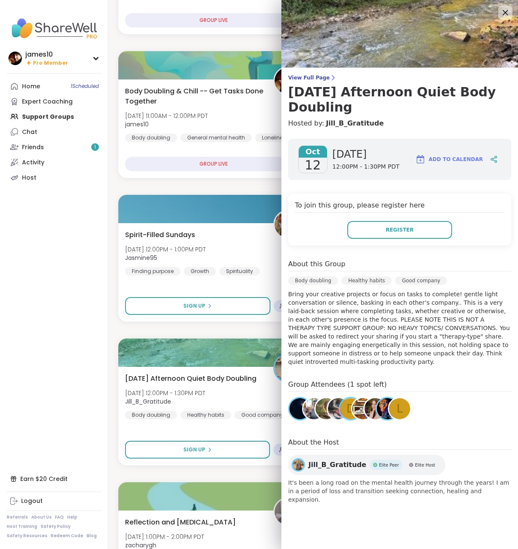
click at [506, 16] on icon at bounding box center [505, 12] width 11 height 11
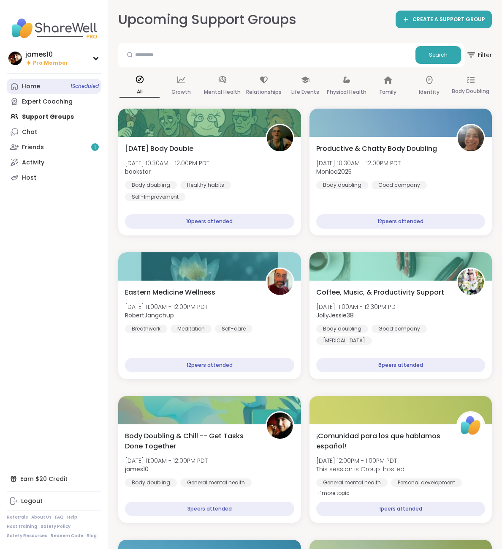
scroll to position [345, 0]
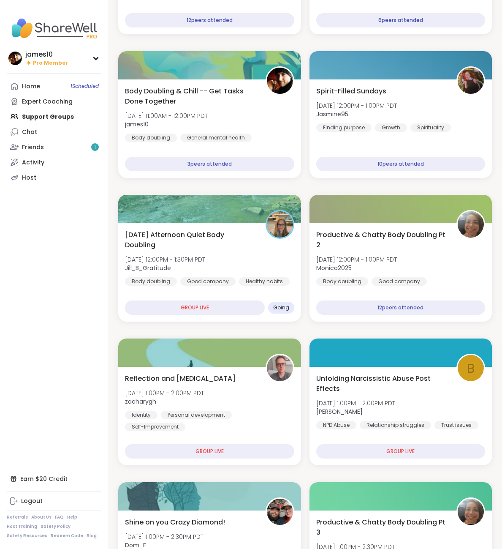
click at [47, 117] on div "Home 1 Scheduled Expert Coaching Support Groups Chat Friends 1 Activity Host" at bounding box center [54, 132] width 94 height 106
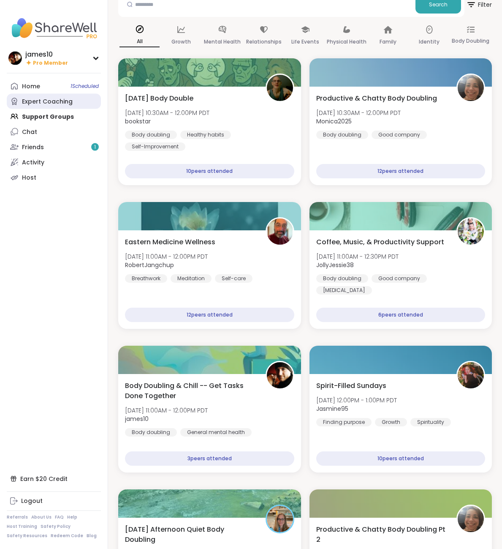
scroll to position [0, 0]
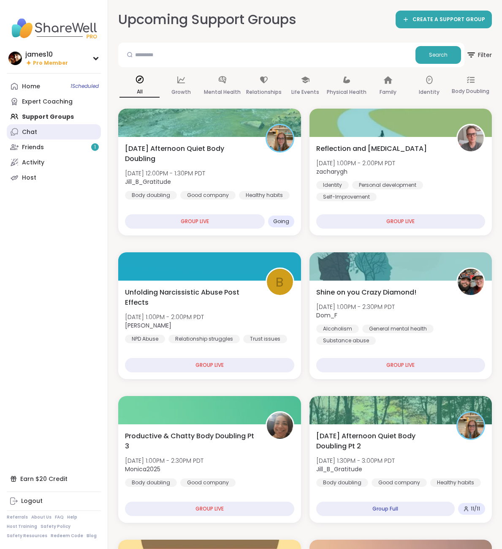
click at [46, 134] on link "Chat" at bounding box center [54, 131] width 94 height 15
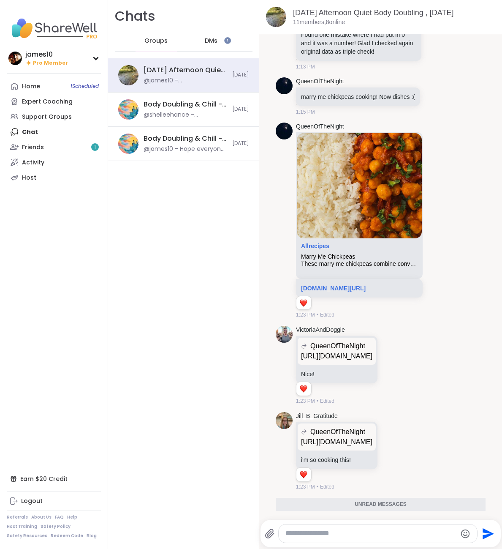
scroll to position [2264, 0]
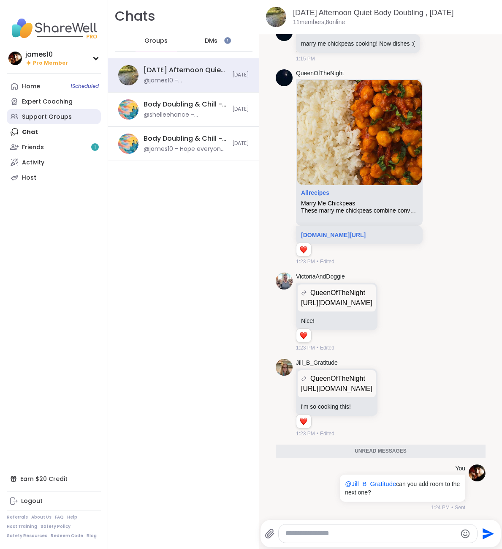
click at [35, 115] on div "Support Groups" at bounding box center [47, 117] width 50 height 8
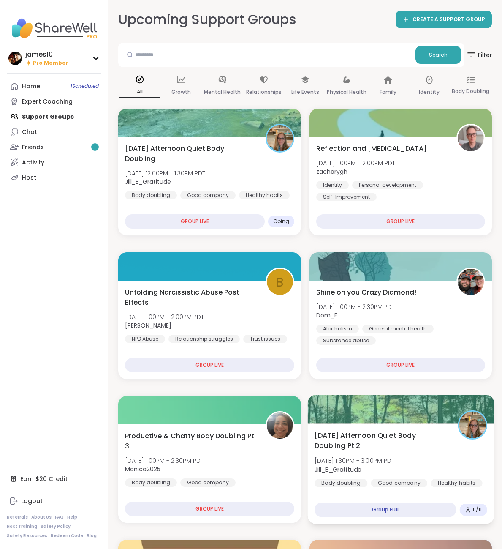
click at [395, 458] on span "[DATE] 1:30PM - 3:00PM PDT" at bounding box center [354, 460] width 80 height 8
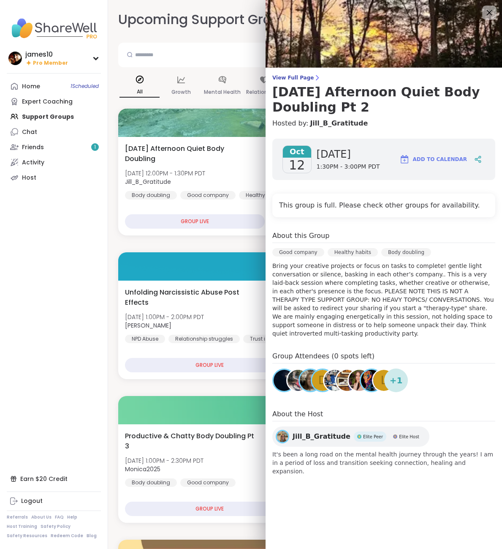
click at [487, 15] on icon at bounding box center [489, 12] width 5 height 5
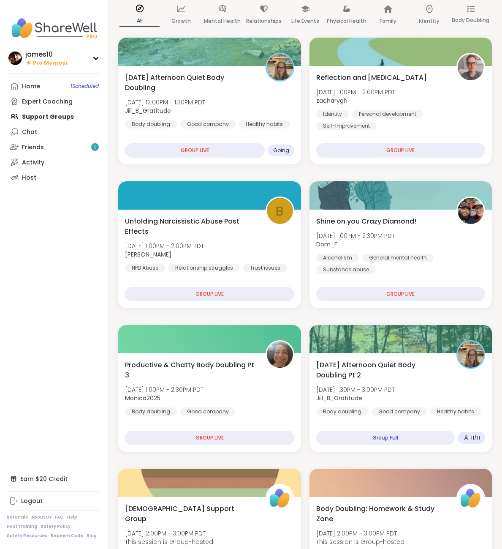
scroll to position [86, 0]
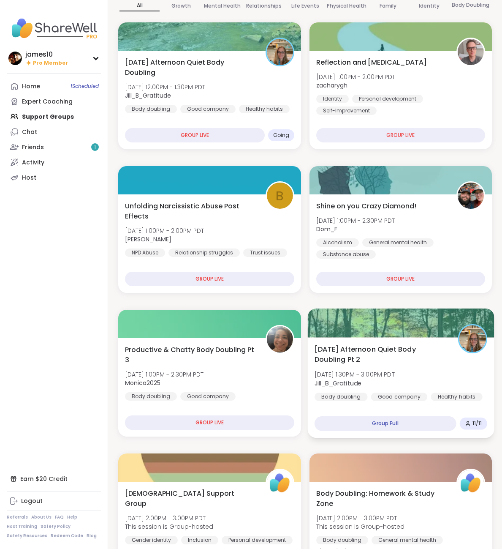
click at [398, 370] on div "[DATE] Afternoon Quiet Body Doubling Pt 2 [DATE] 1:30PM - 3:00PM PDT Jill_B_Gra…" at bounding box center [400, 372] width 173 height 57
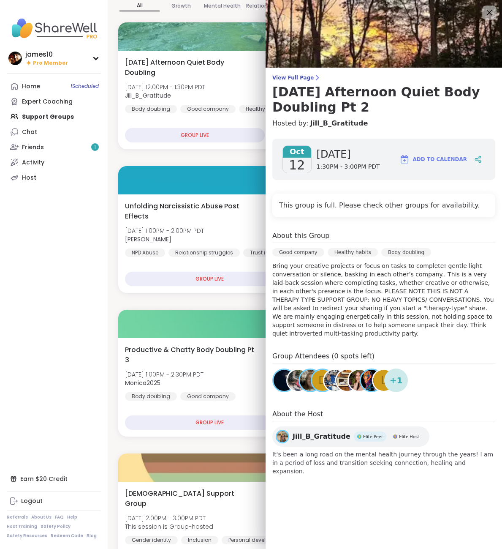
click at [491, 14] on icon at bounding box center [489, 12] width 11 height 11
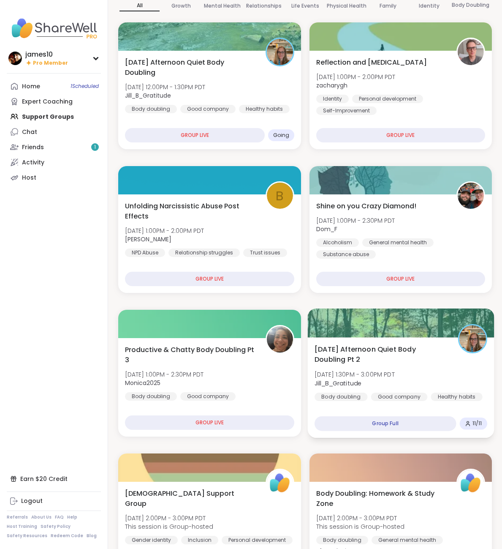
click at [377, 362] on span "[DATE] Afternoon Quiet Body Doubling Pt 2" at bounding box center [381, 354] width 134 height 21
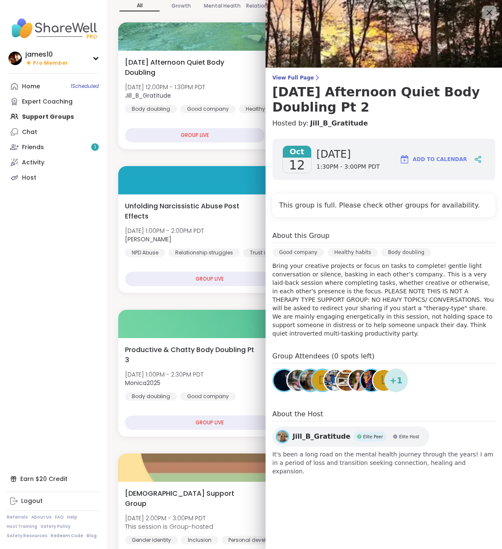
click at [484, 14] on div at bounding box center [489, 12] width 14 height 14
click at [490, 14] on icon at bounding box center [489, 12] width 5 height 5
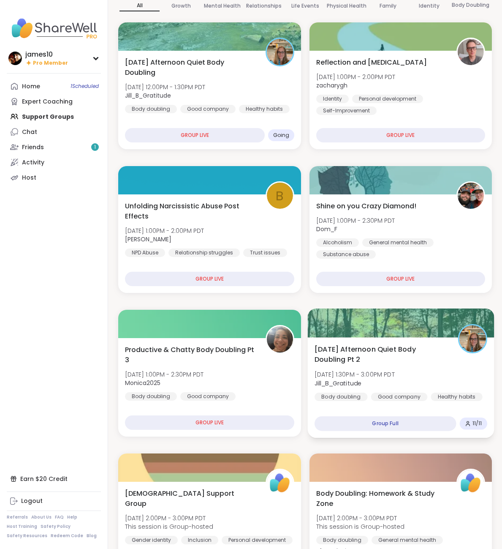
click at [403, 370] on div "Sunday Afternoon Quiet Body Doubling Pt 2 Sun, Oct 12 | 1:30PM - 3:00PM PDT Jil…" at bounding box center [400, 372] width 173 height 57
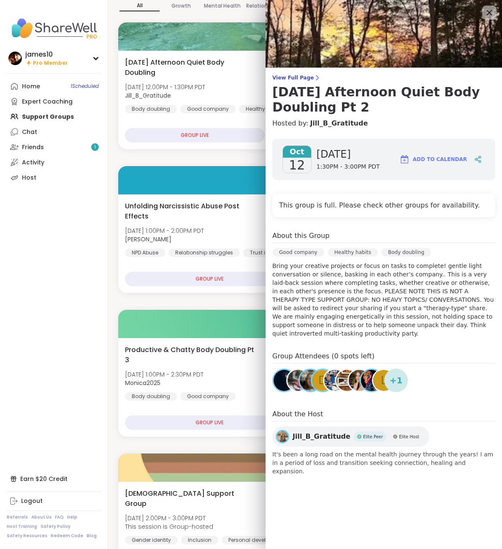
click at [489, 14] on icon at bounding box center [489, 12] width 11 height 11
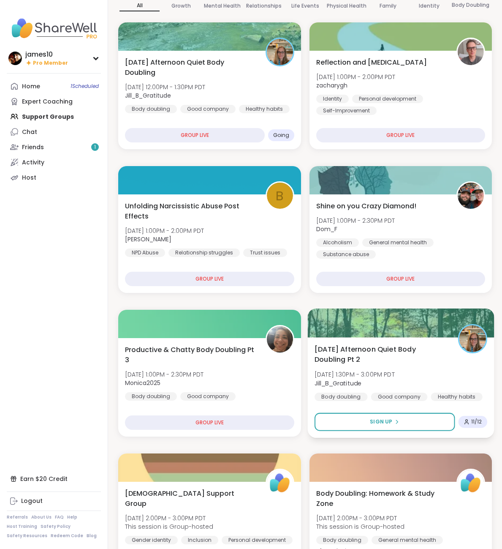
click at [396, 366] on div "Sunday Afternoon Quiet Body Doubling Pt 2 Sun, Oct 12 | 1:30PM - 3:00PM PDT Jil…" at bounding box center [400, 372] width 173 height 57
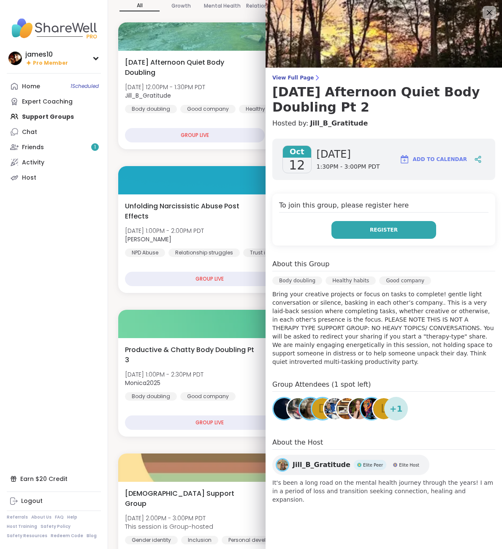
click at [392, 228] on span "Register" at bounding box center [384, 230] width 28 height 8
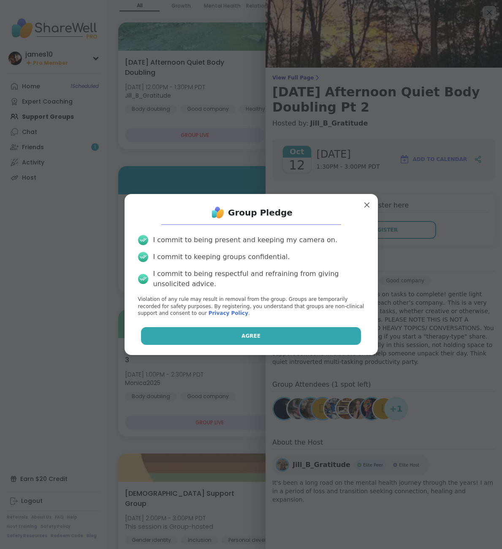
click at [290, 334] on button "Agree" at bounding box center [251, 336] width 220 height 18
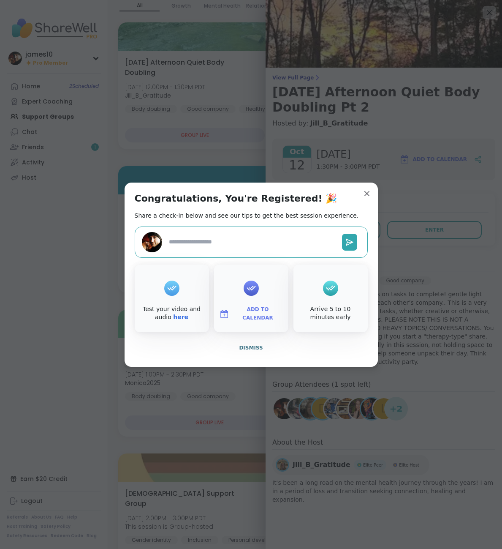
type textarea "*"
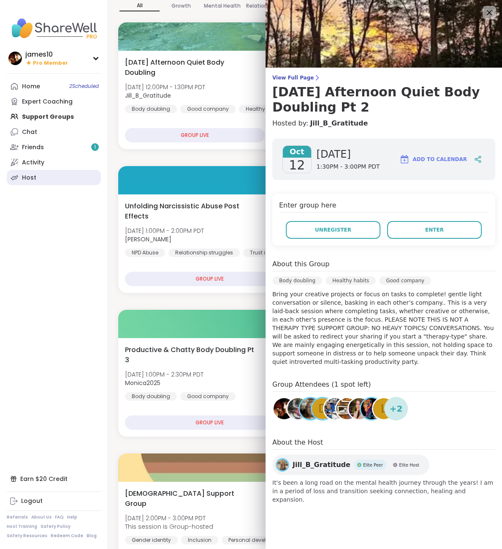
click at [36, 177] on link "Host" at bounding box center [54, 177] width 94 height 15
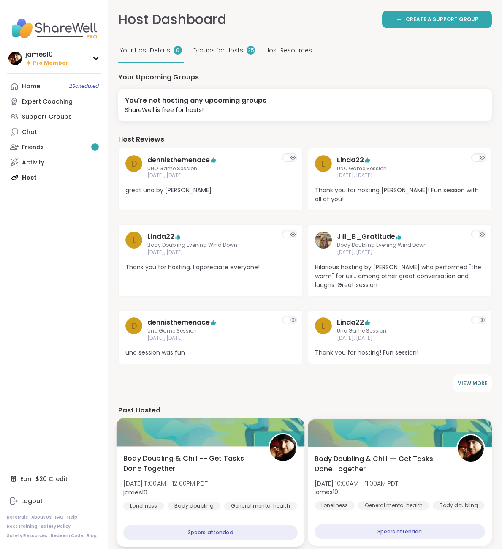
click at [243, 464] on span "Body Doubling & Chill -- Get Tasks Done Together" at bounding box center [191, 463] width 136 height 21
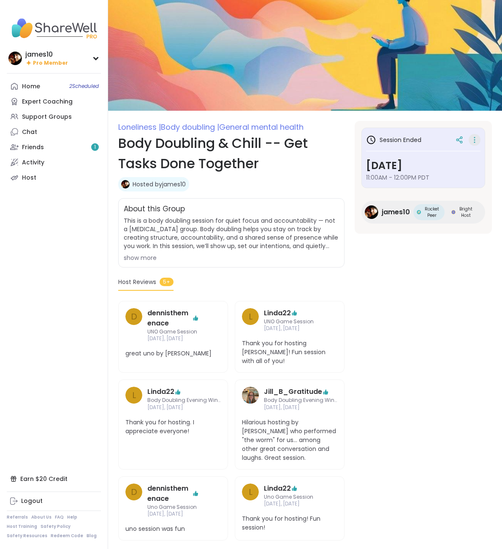
click at [477, 143] on icon at bounding box center [475, 140] width 8 height 12
click at [396, 182] on button "Copy Session" at bounding box center [430, 181] width 95 height 19
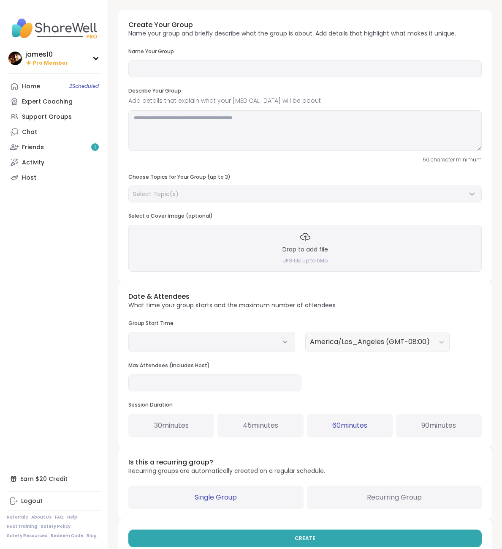
type input "**********"
type textarea "**********"
type input "**"
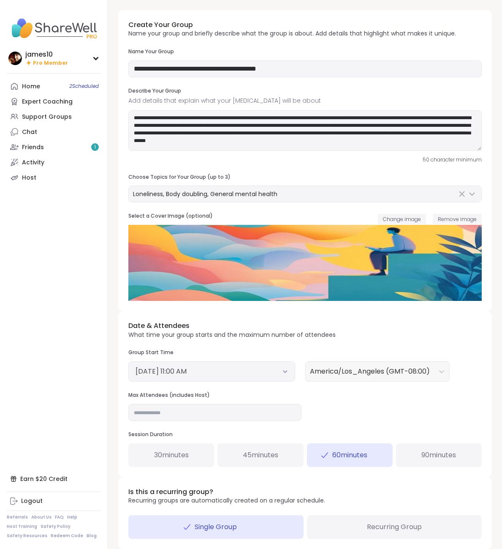
click at [287, 372] on icon at bounding box center [285, 371] width 5 height 3
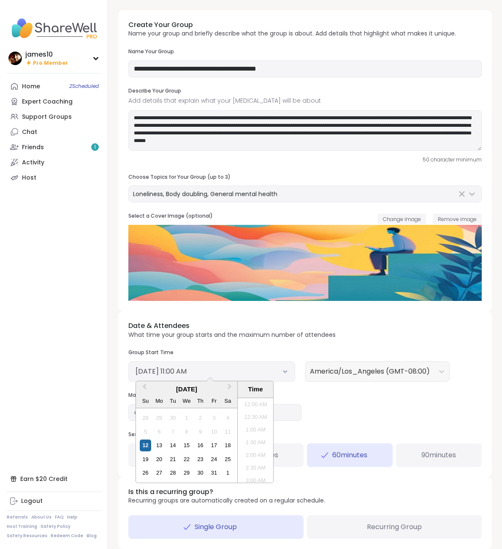
scroll to position [243, 0]
click at [324, 396] on div "Date & Attendees What time your group starts and the maximum number of attendee…" at bounding box center [305, 394] width 374 height 166
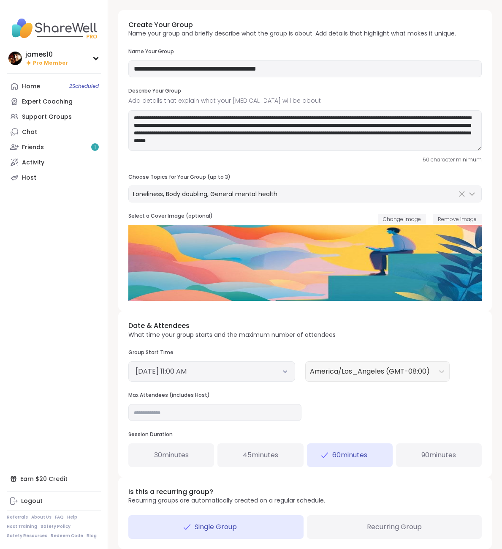
click at [281, 370] on button "October 12, 2025 11:00 AM" at bounding box center [212, 371] width 153 height 10
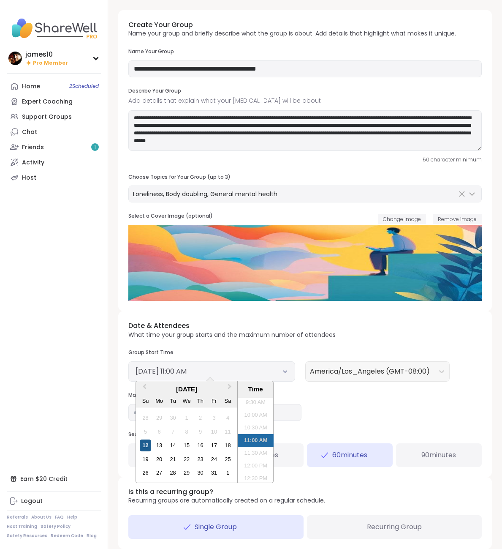
click at [142, 443] on div "12" at bounding box center [145, 444] width 11 height 11
click at [255, 466] on li "3:00 PM" at bounding box center [256, 465] width 36 height 13
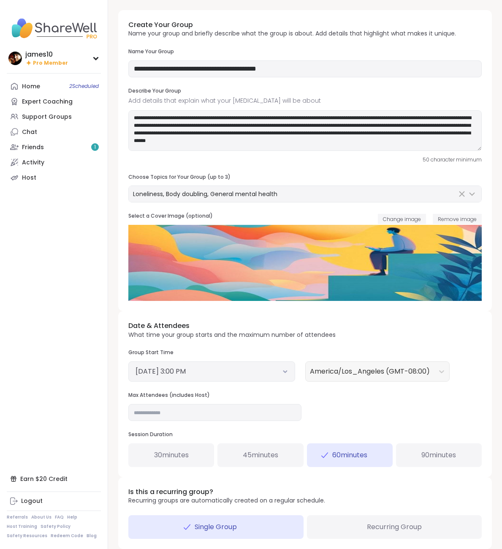
click at [363, 420] on div "Date & Attendees What time your group starts and the maximum number of attendee…" at bounding box center [305, 394] width 374 height 166
click at [443, 460] on div "90 minutes" at bounding box center [439, 455] width 86 height 24
click at [334, 460] on div "60 minutes" at bounding box center [350, 455] width 86 height 24
click at [400, 417] on div "Date & Attendees What time your group starts and the maximum number of attendee…" at bounding box center [305, 394] width 374 height 166
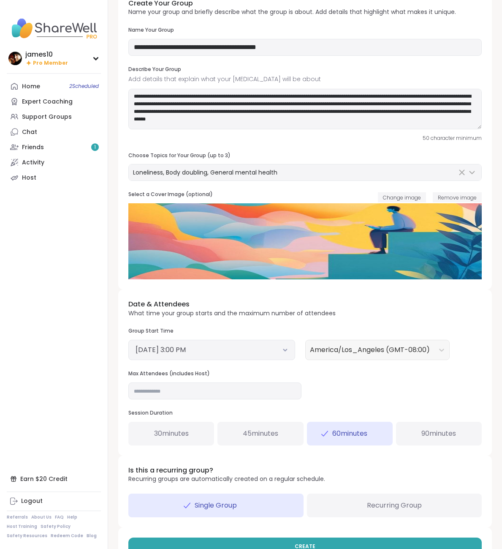
scroll to position [46, 0]
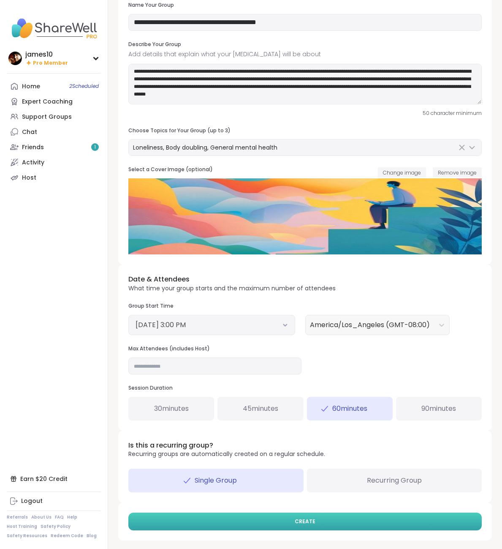
click at [351, 523] on button "CREATE" at bounding box center [305, 521] width 354 height 18
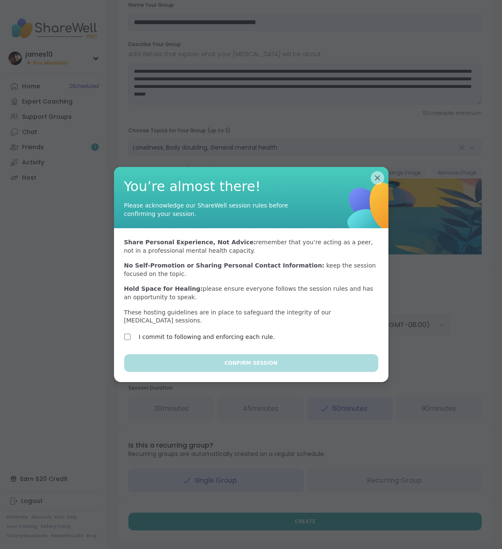
click at [130, 332] on div "I commit to following and enforcing each rule." at bounding box center [197, 337] width 146 height 10
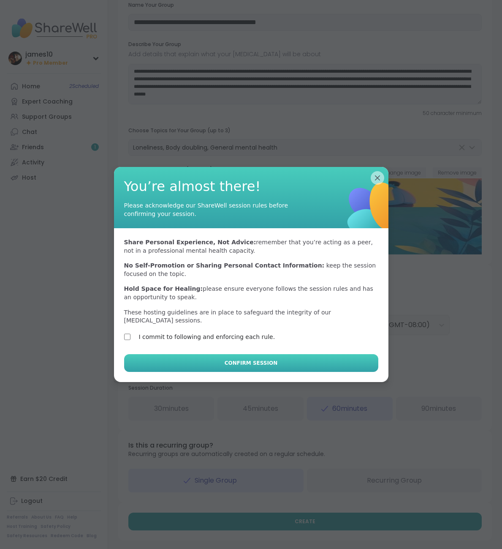
click at [157, 354] on button "Confirm Session" at bounding box center [251, 363] width 254 height 18
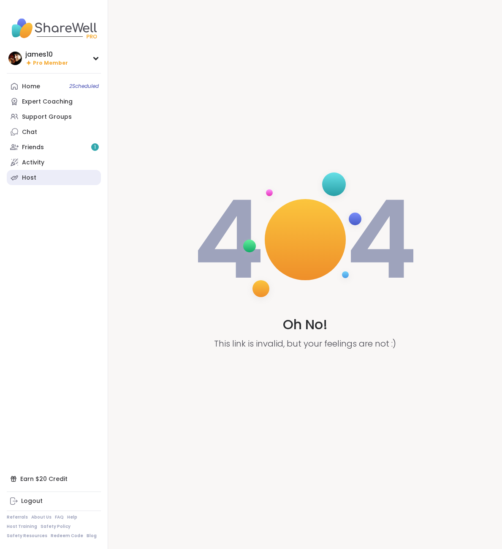
click at [35, 175] on link "Host" at bounding box center [54, 177] width 94 height 15
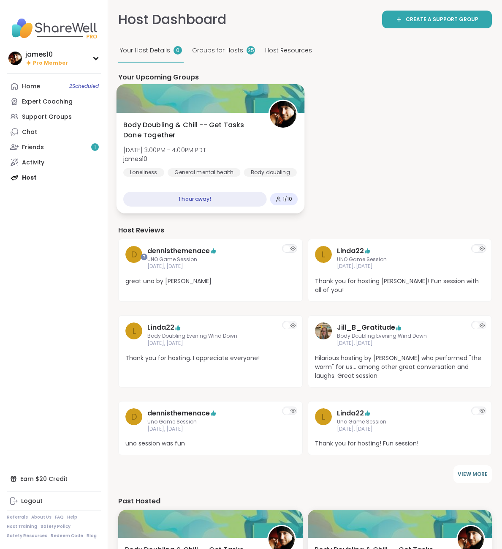
click at [224, 140] on span "Body Doubling & Chill -- Get Tasks Done Together" at bounding box center [191, 130] width 136 height 21
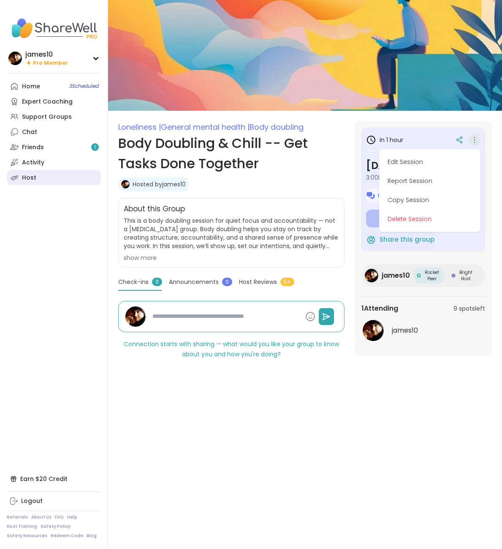
click at [30, 174] on div "Host" at bounding box center [29, 178] width 14 height 8
type textarea "*"
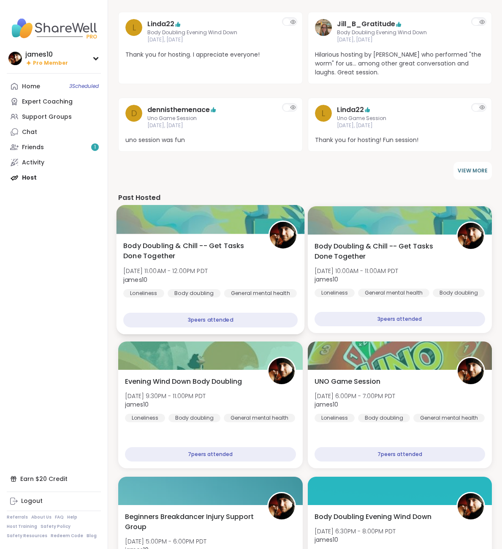
scroll to position [345, 0]
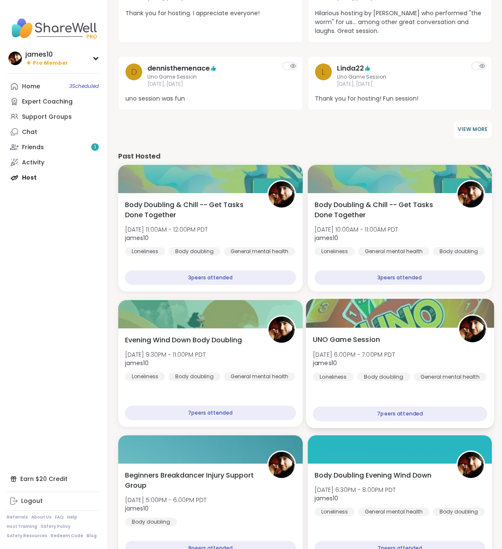
click at [427, 334] on div "UNO Game Session [DATE] 6:00PM - 7:00PM PDT james10 Loneliness Body doubling Ge…" at bounding box center [400, 357] width 174 height 46
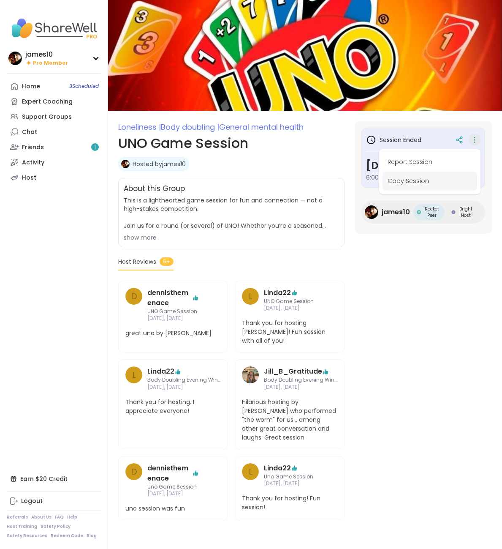
click at [429, 182] on button "Copy Session" at bounding box center [430, 181] width 95 height 19
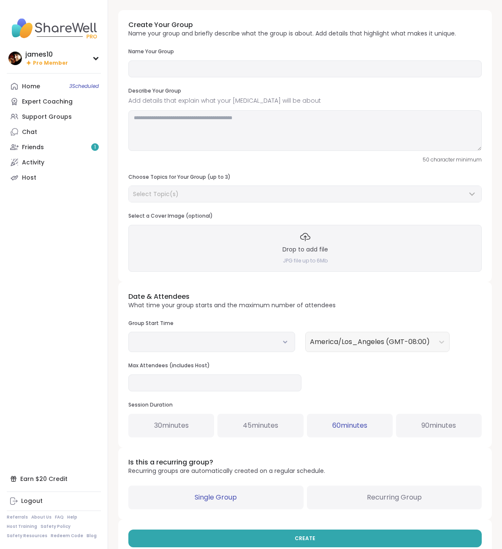
type input "**********"
type textarea "**********"
type input "*"
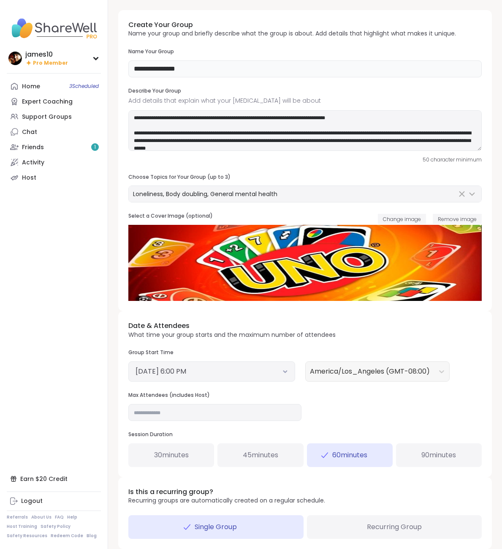
click at [133, 68] on input "**********" at bounding box center [305, 68] width 354 height 17
type input "**********"
click at [285, 368] on button "[DATE] 6:00 PM" at bounding box center [212, 371] width 153 height 10
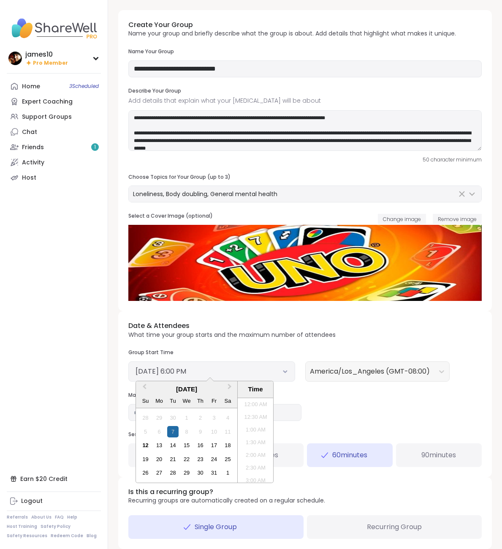
scroll to position [420, 0]
click at [144, 446] on div "12" at bounding box center [145, 444] width 11 height 11
click at [256, 426] on li "4:00 PM" at bounding box center [256, 427] width 36 height 13
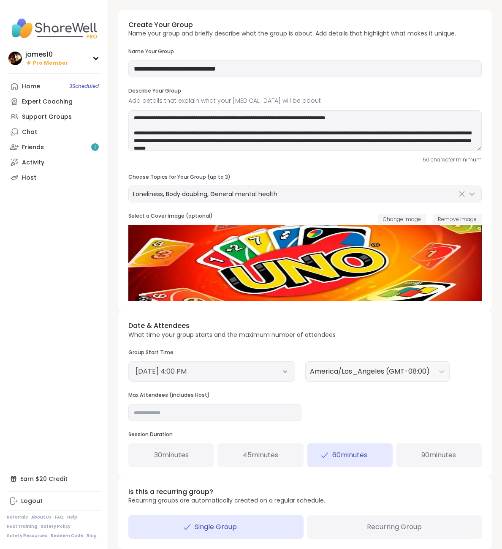
click at [425, 420] on div "Date & Attendees What time your group starts and the maximum number of attendee…" at bounding box center [305, 394] width 374 height 166
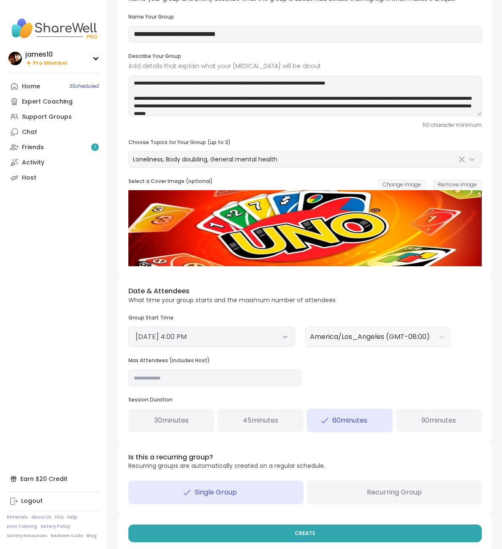
scroll to position [46, 0]
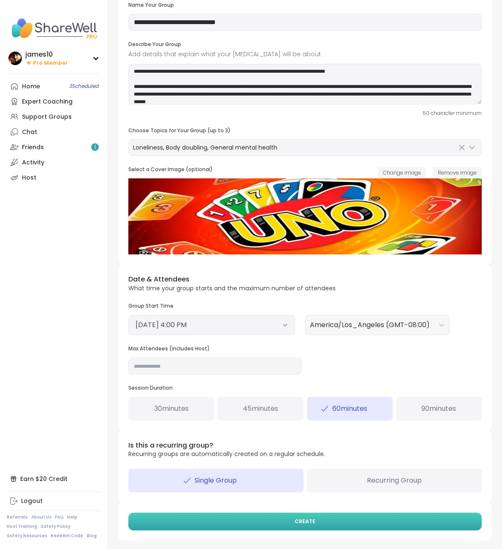
click at [308, 526] on button "CREATE" at bounding box center [305, 521] width 354 height 18
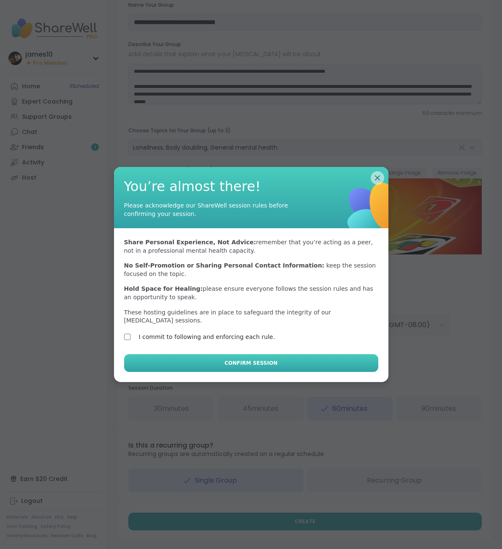
click at [199, 363] on button "Confirm Session" at bounding box center [251, 363] width 254 height 18
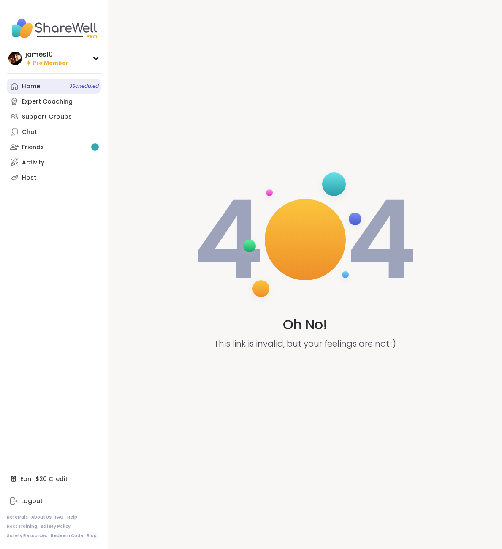
click at [64, 87] on link "Home 3 Scheduled" at bounding box center [54, 86] width 94 height 15
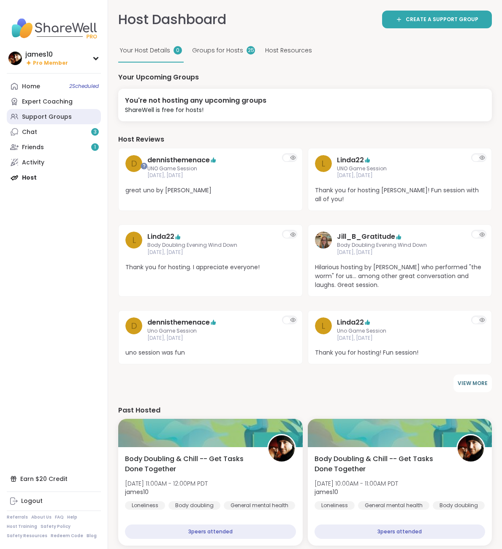
click at [45, 116] on div "Support Groups" at bounding box center [47, 117] width 50 height 8
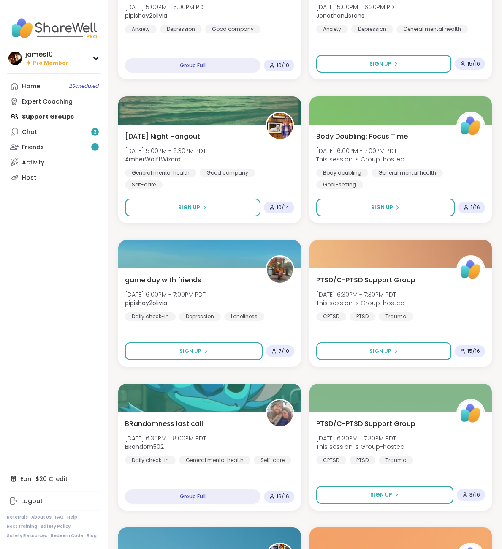
scroll to position [1293, 0]
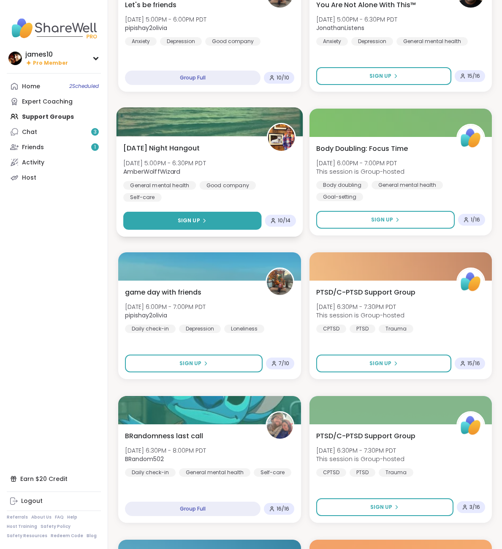
click at [190, 219] on span "Sign Up" at bounding box center [189, 221] width 22 height 8
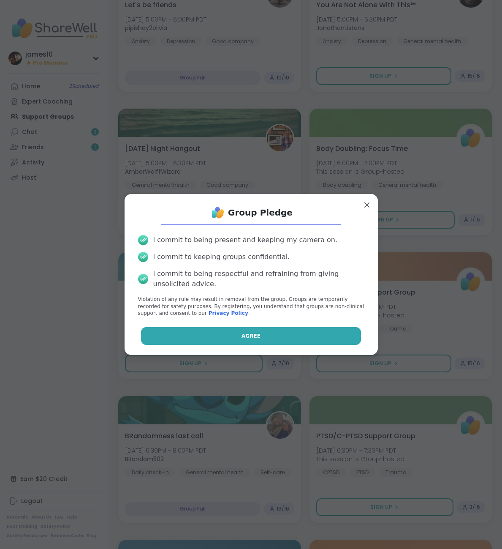
click at [221, 342] on button "Agree" at bounding box center [251, 336] width 220 height 18
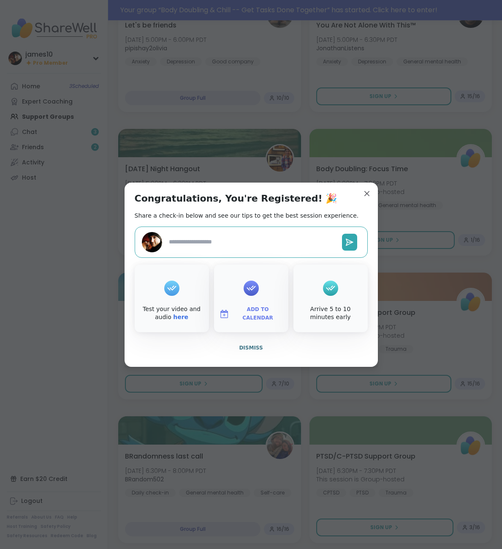
scroll to position [1313, 0]
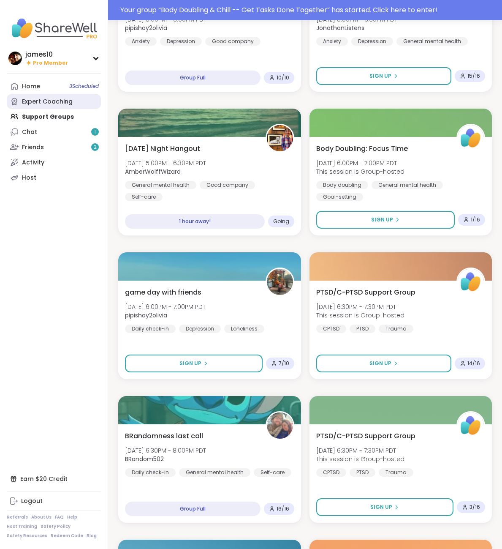
click at [41, 97] on link "Expert Coaching" at bounding box center [54, 101] width 94 height 15
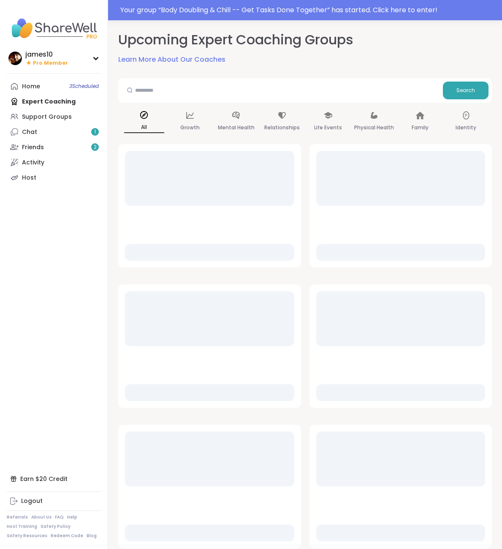
click at [46, 86] on link "Home 3 Scheduled" at bounding box center [54, 86] width 94 height 15
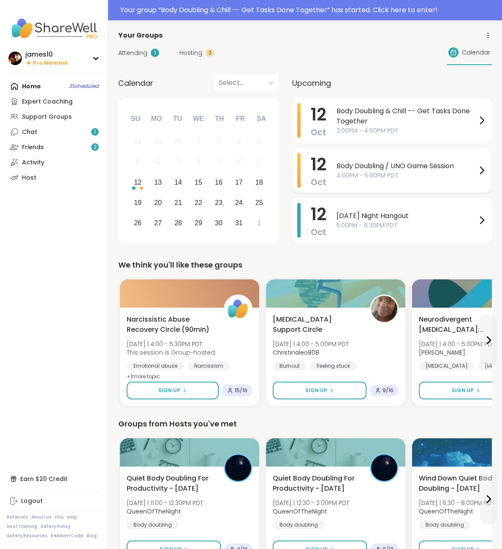
click at [392, 166] on span "Body Doubling / UNO Game Session" at bounding box center [407, 166] width 140 height 10
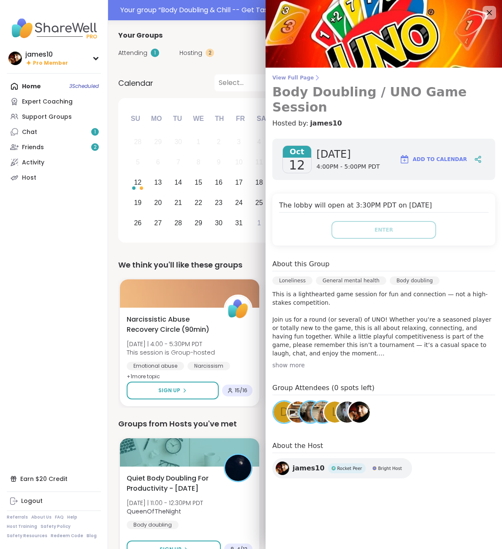
click at [300, 76] on span "View Full Page" at bounding box center [383, 77] width 223 height 7
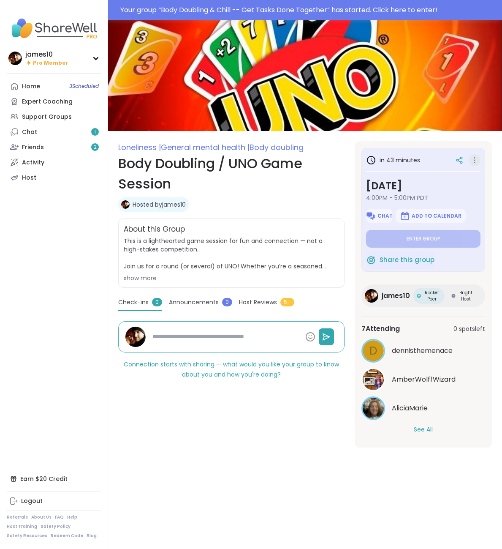
click at [475, 162] on icon at bounding box center [474, 162] width 1 height 1
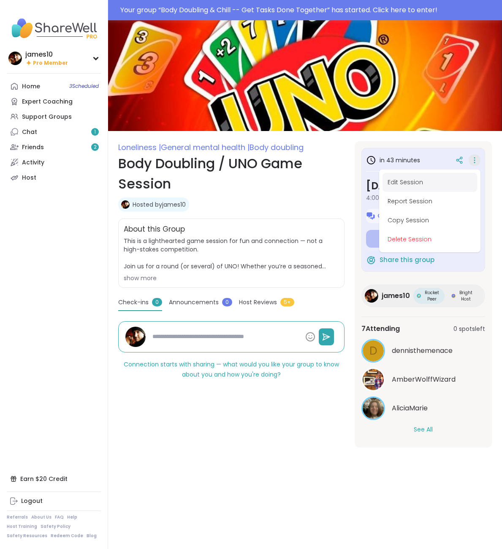
click at [427, 184] on button "Edit Session" at bounding box center [430, 182] width 95 height 19
type textarea "*"
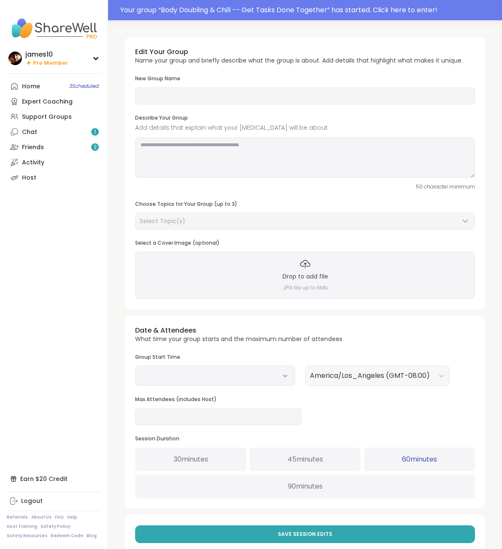
type input "**********"
type textarea "**********"
type input "*"
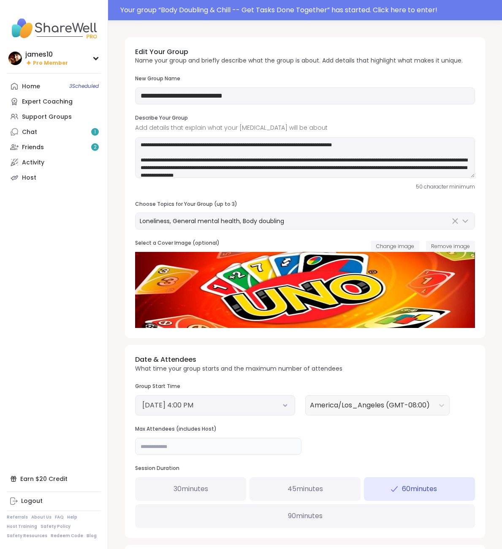
click at [169, 446] on input "*" at bounding box center [218, 446] width 166 height 17
type input "**"
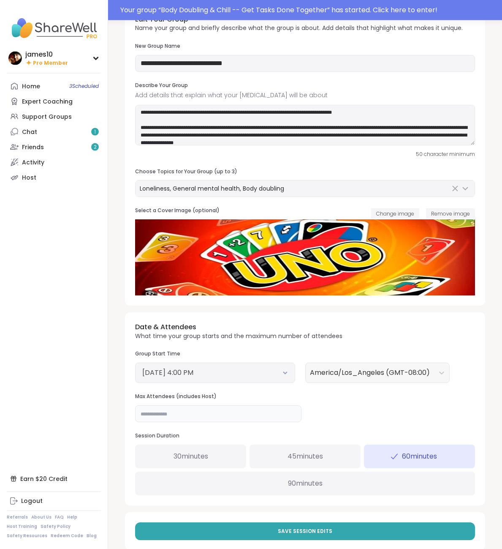
scroll to position [49, 0]
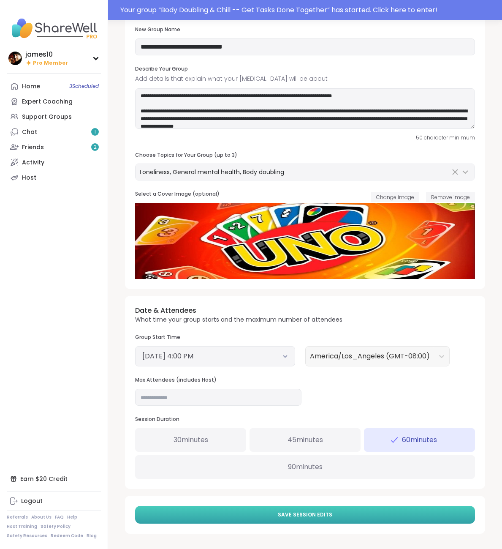
click at [295, 512] on span "Save Session Edits" at bounding box center [305, 515] width 54 height 8
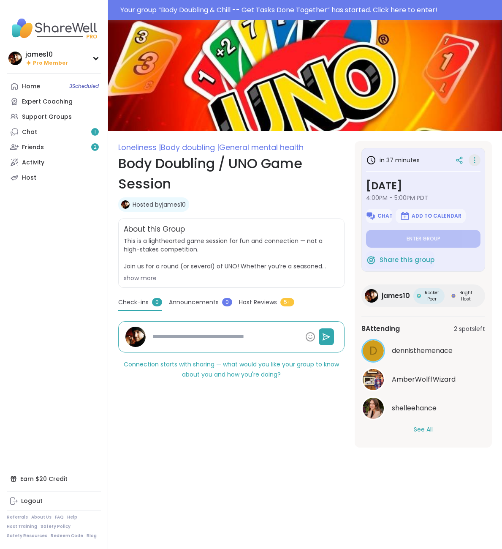
click at [477, 161] on icon at bounding box center [475, 160] width 8 height 12
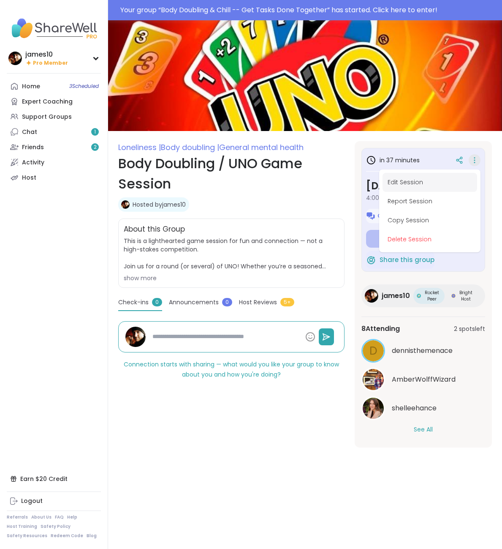
click at [413, 182] on button "Edit Session" at bounding box center [430, 182] width 95 height 19
type textarea "*"
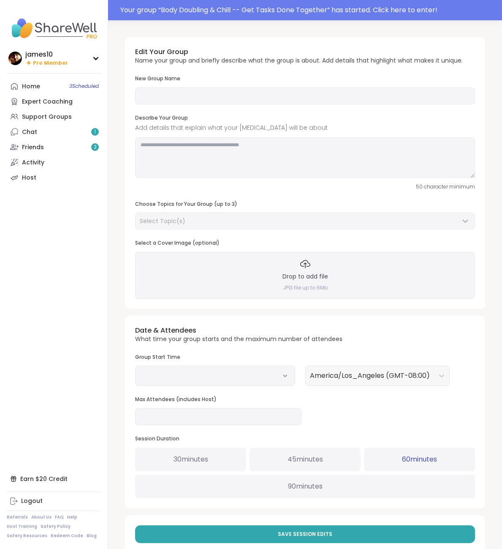
type input "**********"
type textarea "**********"
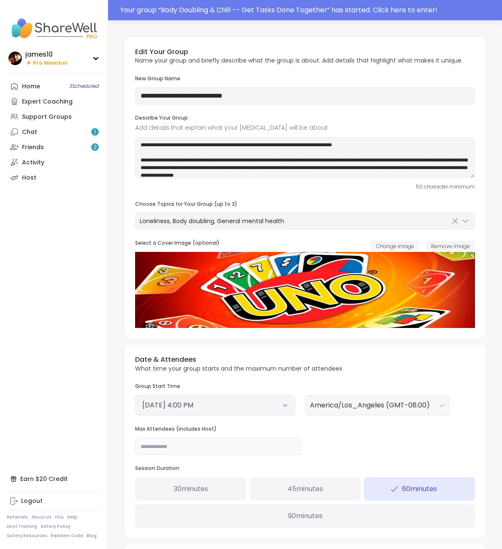
click at [156, 448] on input "**" at bounding box center [218, 446] width 166 height 17
type input "*"
click at [349, 450] on div "Date & Attendees What time your group starts and the maximum number of attendee…" at bounding box center [305, 441] width 360 height 193
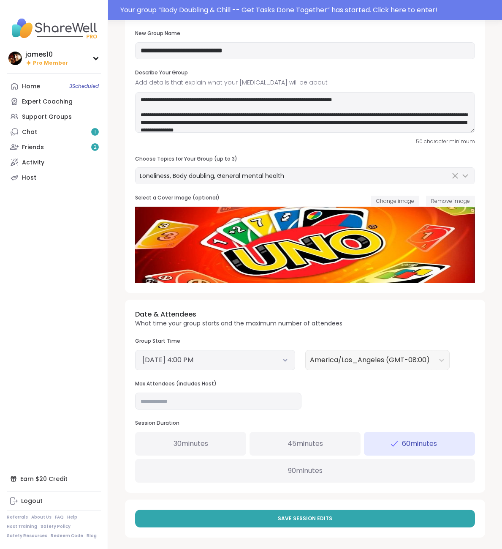
scroll to position [49, 0]
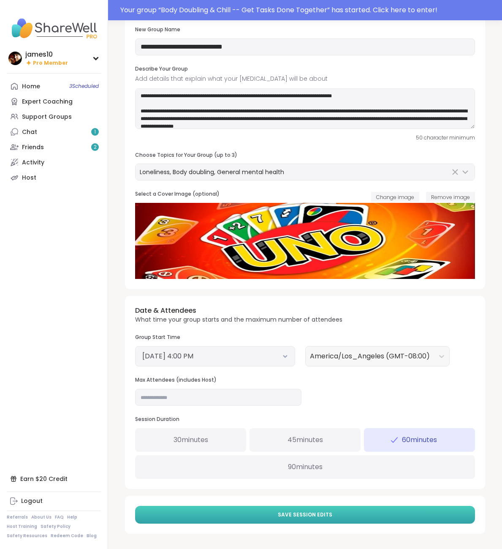
click at [288, 523] on button "Save Session Edits" at bounding box center [305, 515] width 340 height 18
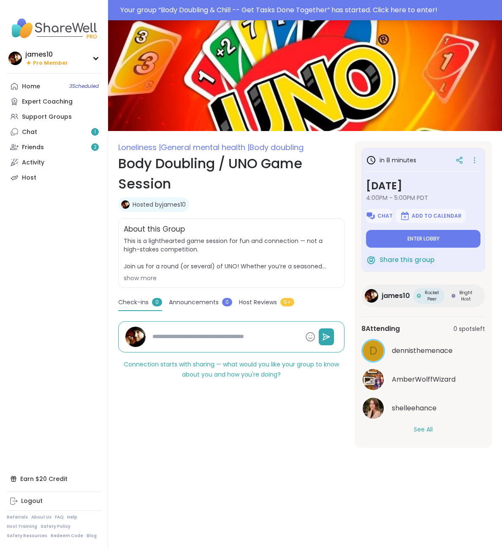
type textarea "*"
